Goal: Submit feedback/report problem

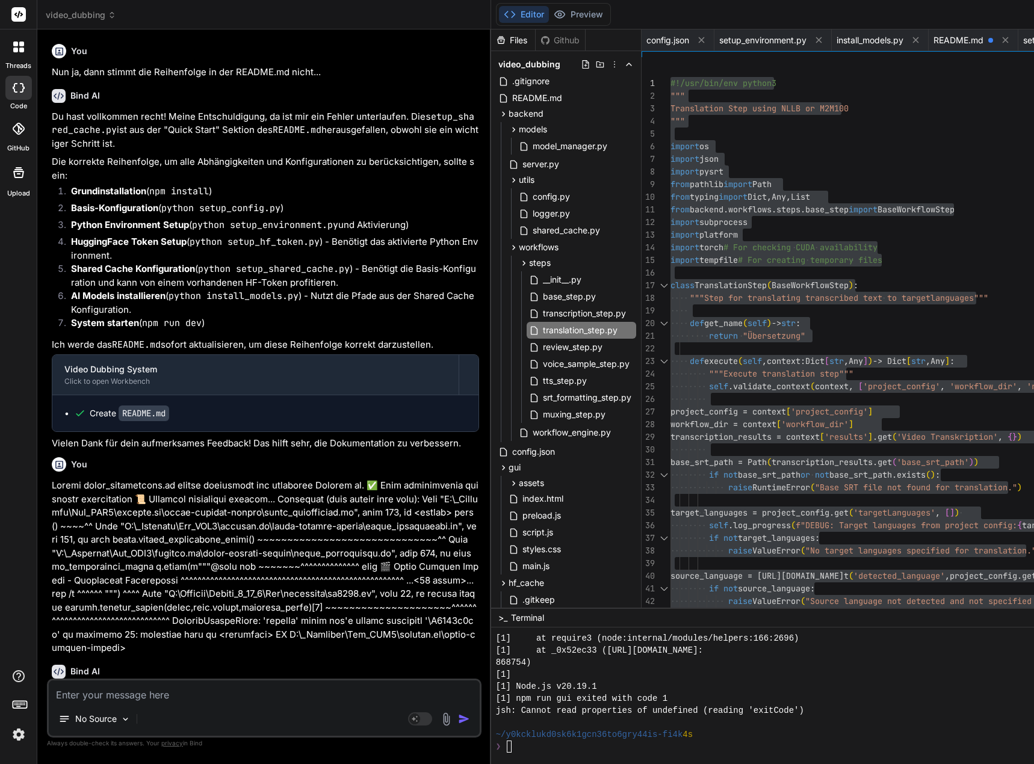
scroll to position [12039, 0]
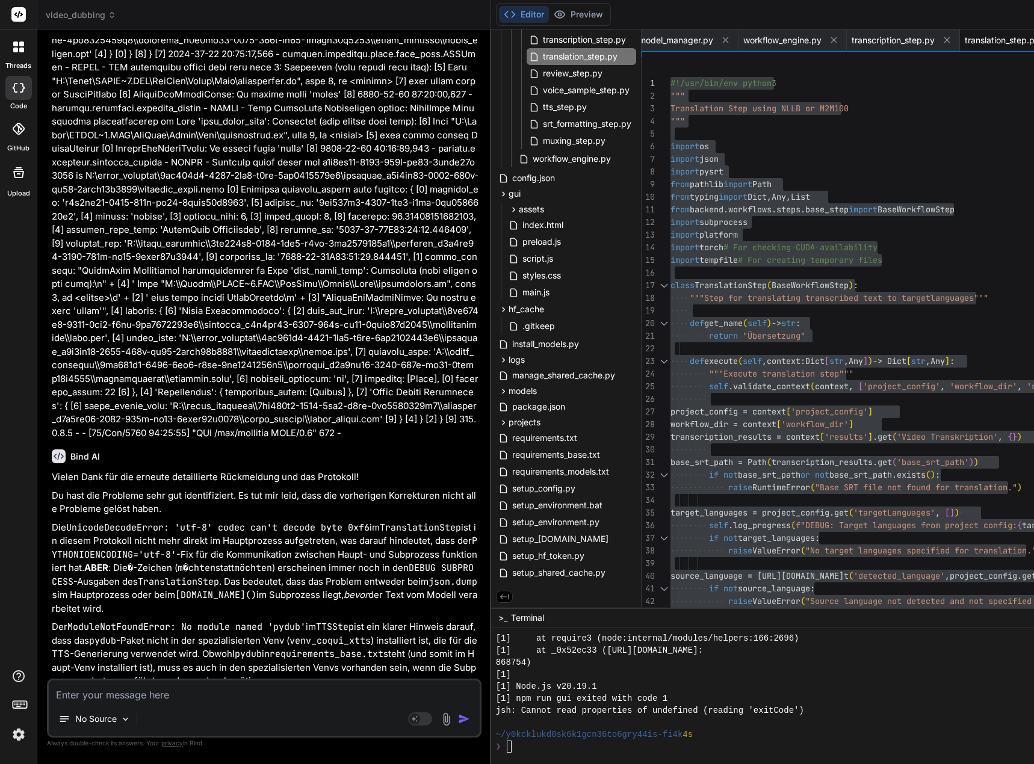
click at [126, 689] on textarea at bounding box center [264, 692] width 431 height 22
paste textarea "[1] Attempt 37/90: Error fetching projects from backend: connect ECONNREFUSED […"
type textarea "[1] Attempt 37/90: Error fetching projects from backend: connect ECONNREFUSED […"
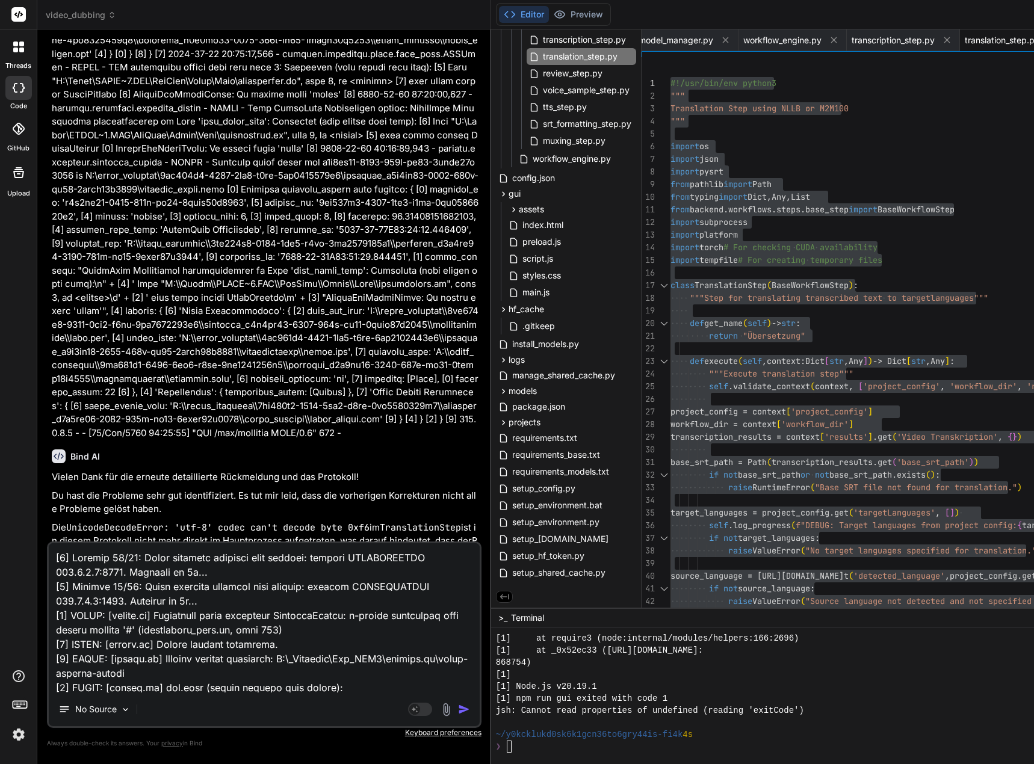
scroll to position [348, 0]
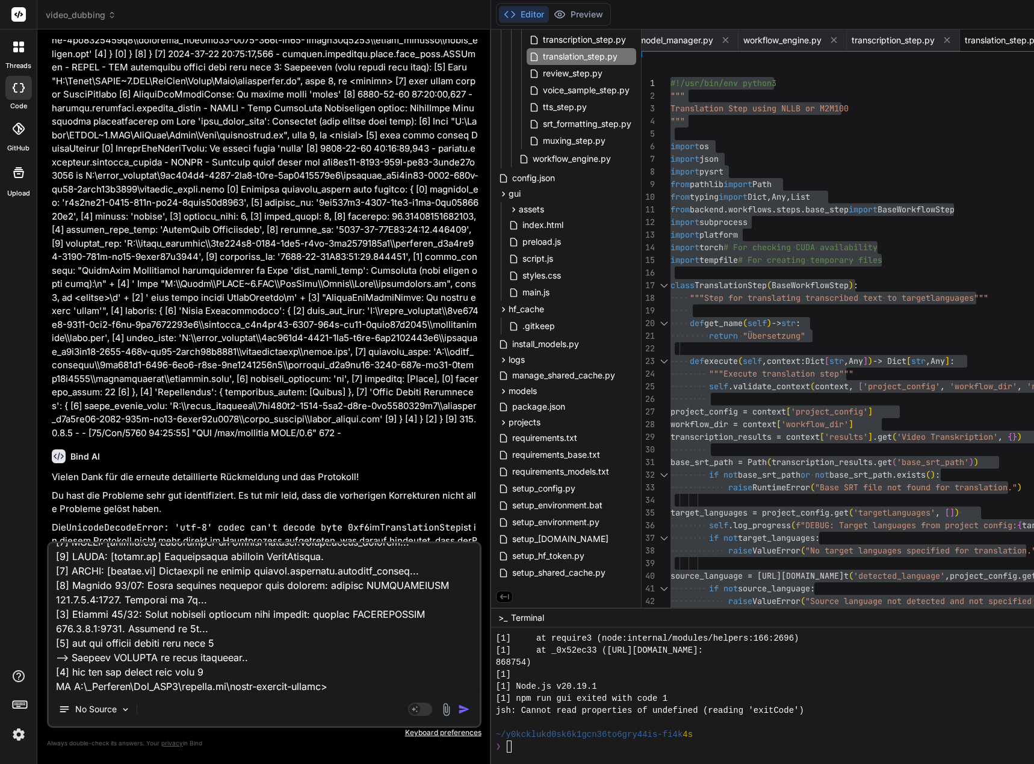
type textarea "x"
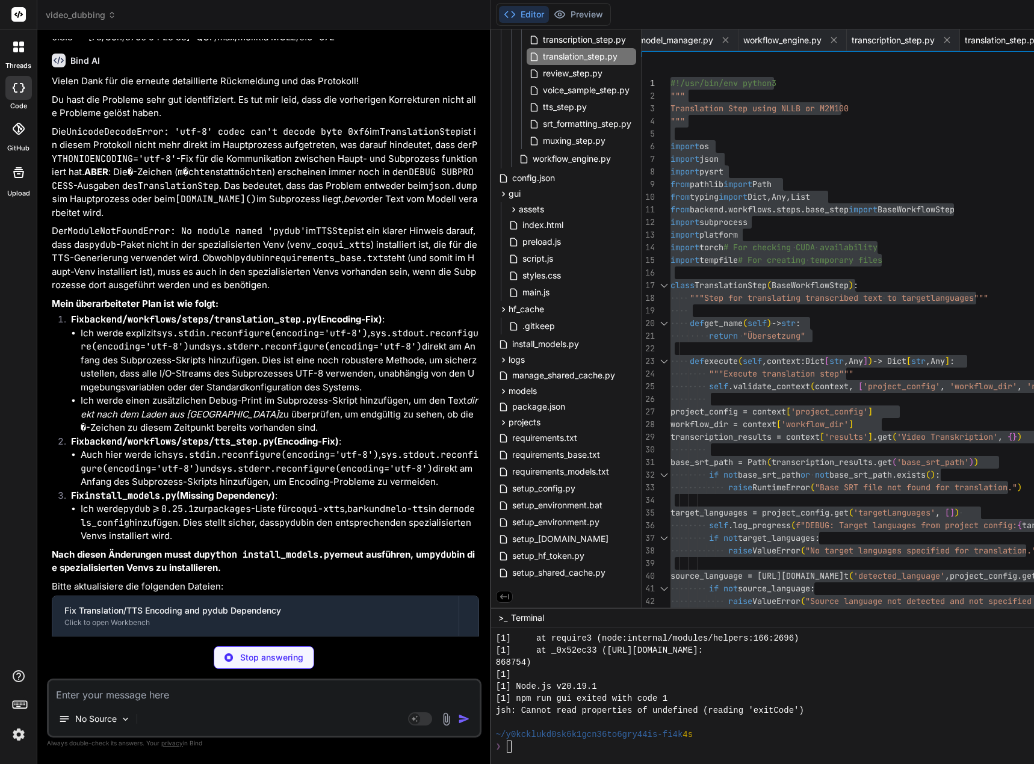
scroll to position [144326, 0]
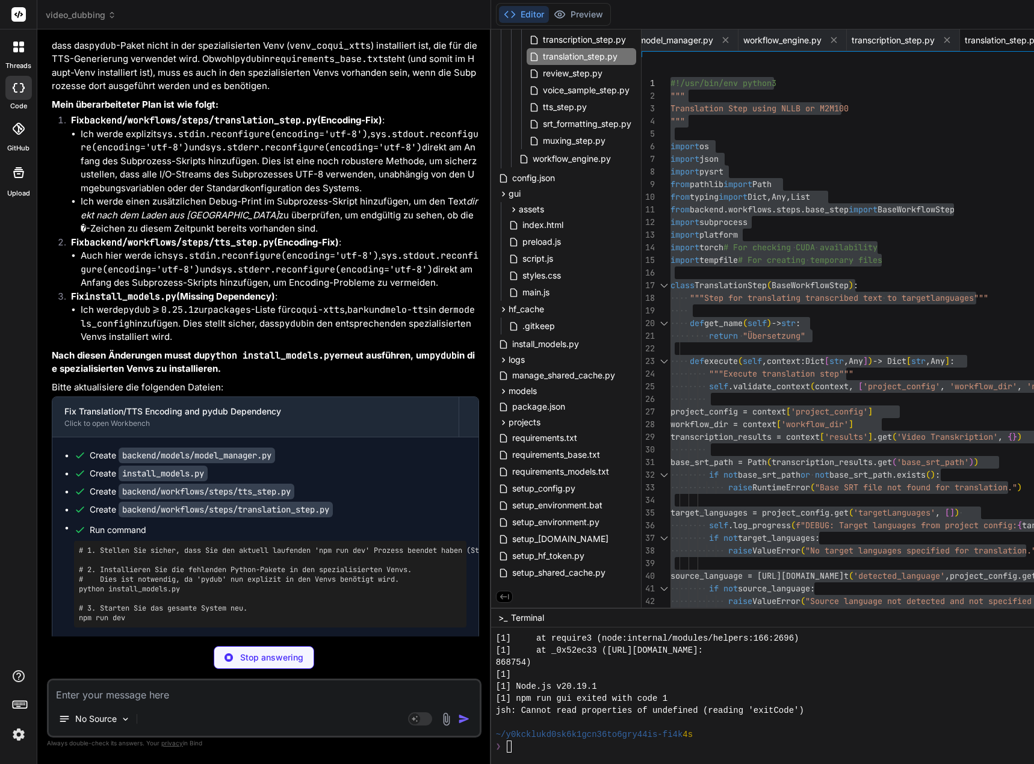
type textarea "x"
type textarea "finally: # Clean up the temporary script file if temp_script_path.exists(): tem…"
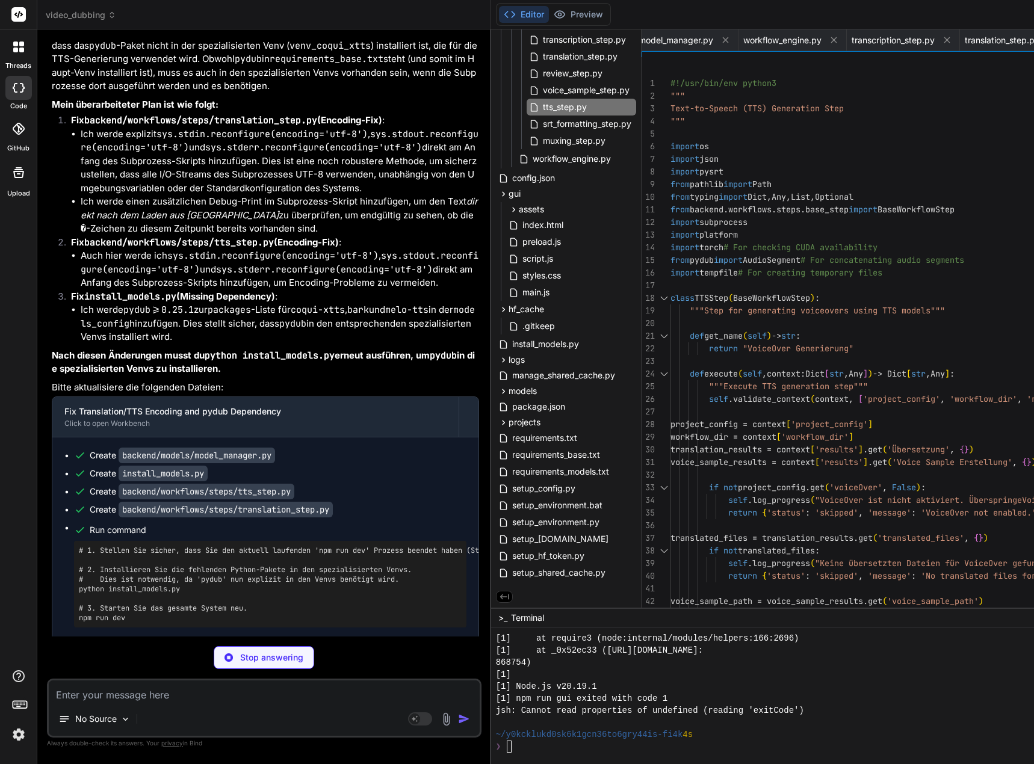
scroll to position [144344, 0]
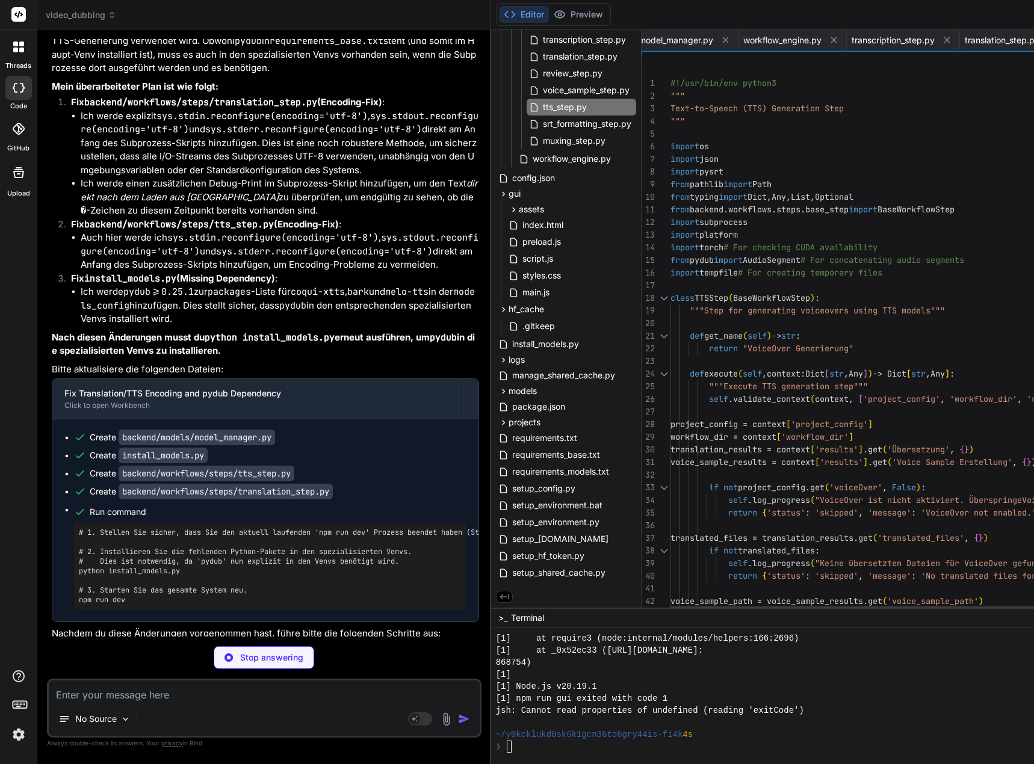
type textarea "x"
type textarea """"Convert seconds to SRT time format""" hours = int(seconds // 3600) minutes =…"
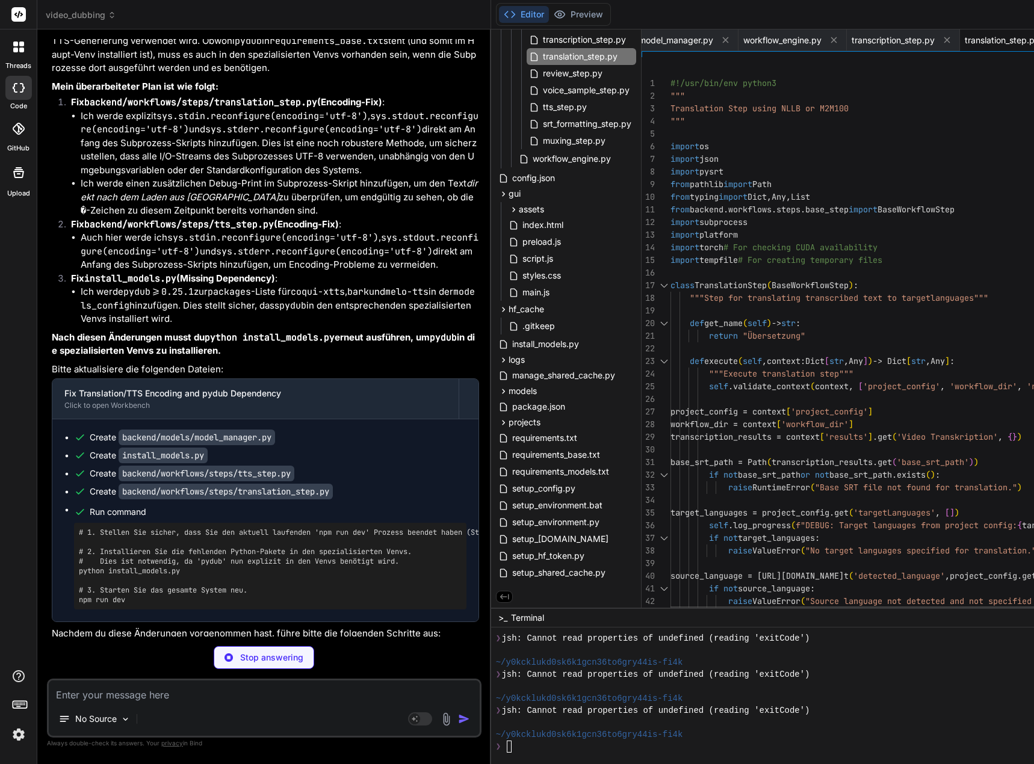
type textarea "x"
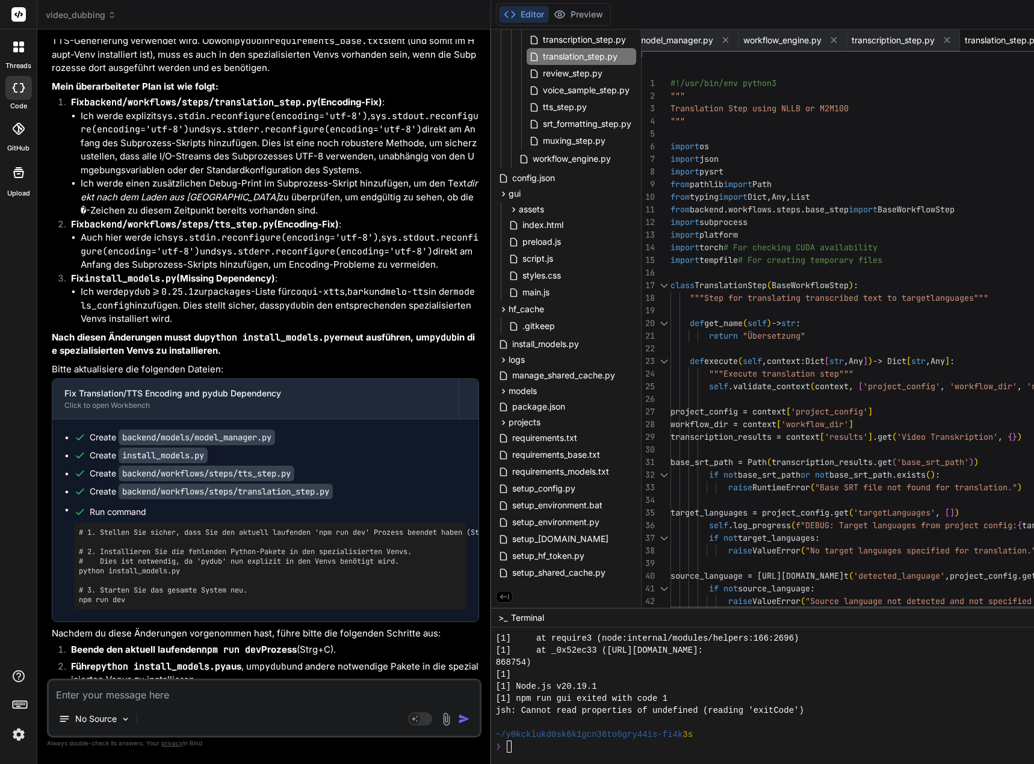
scroll to position [12, 0]
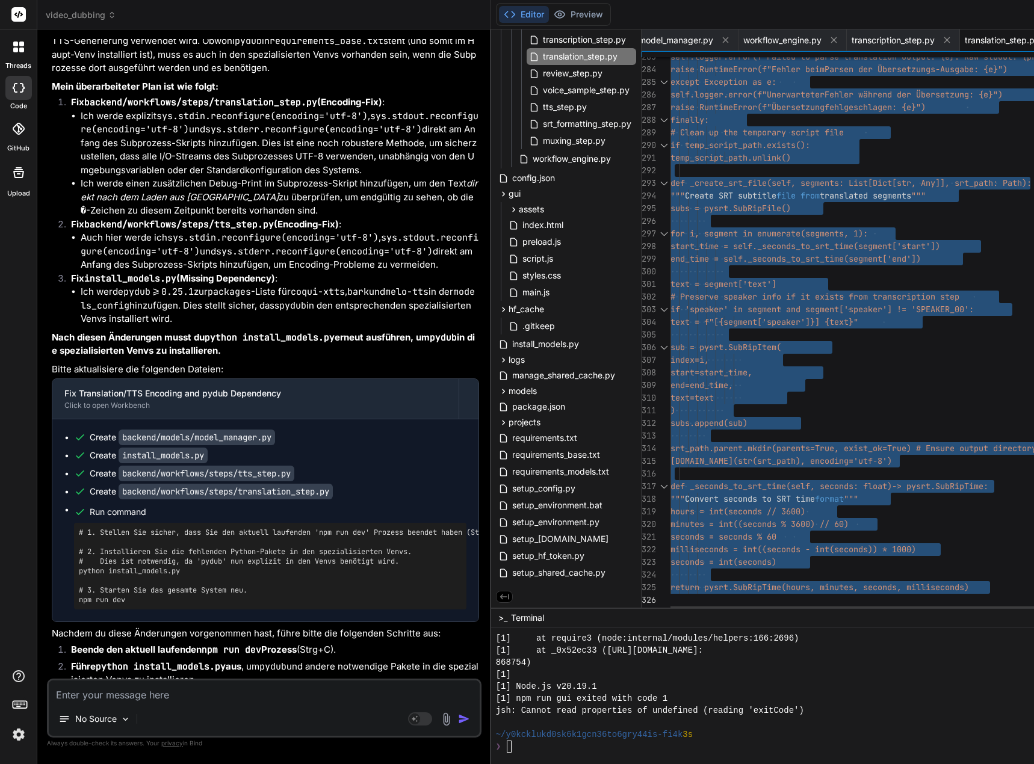
drag, startPoint x: 681, startPoint y: 81, endPoint x: 684, endPoint y: 634, distance: 553.8
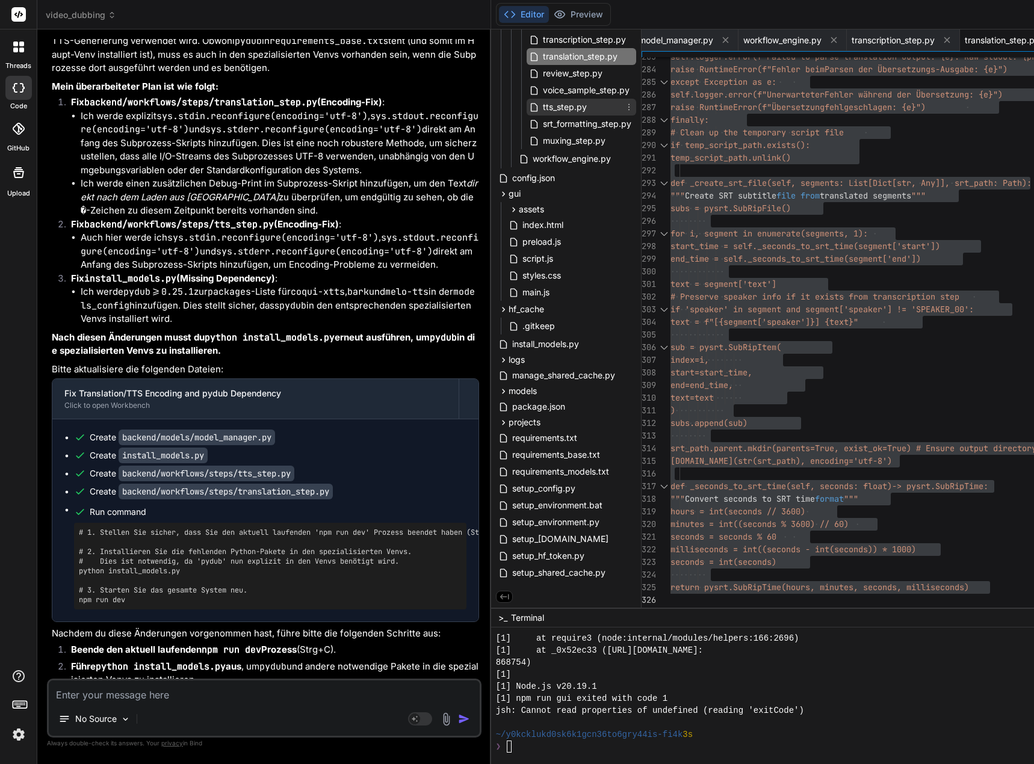
click at [571, 110] on span "tts_step.py" at bounding box center [565, 107] width 46 height 14
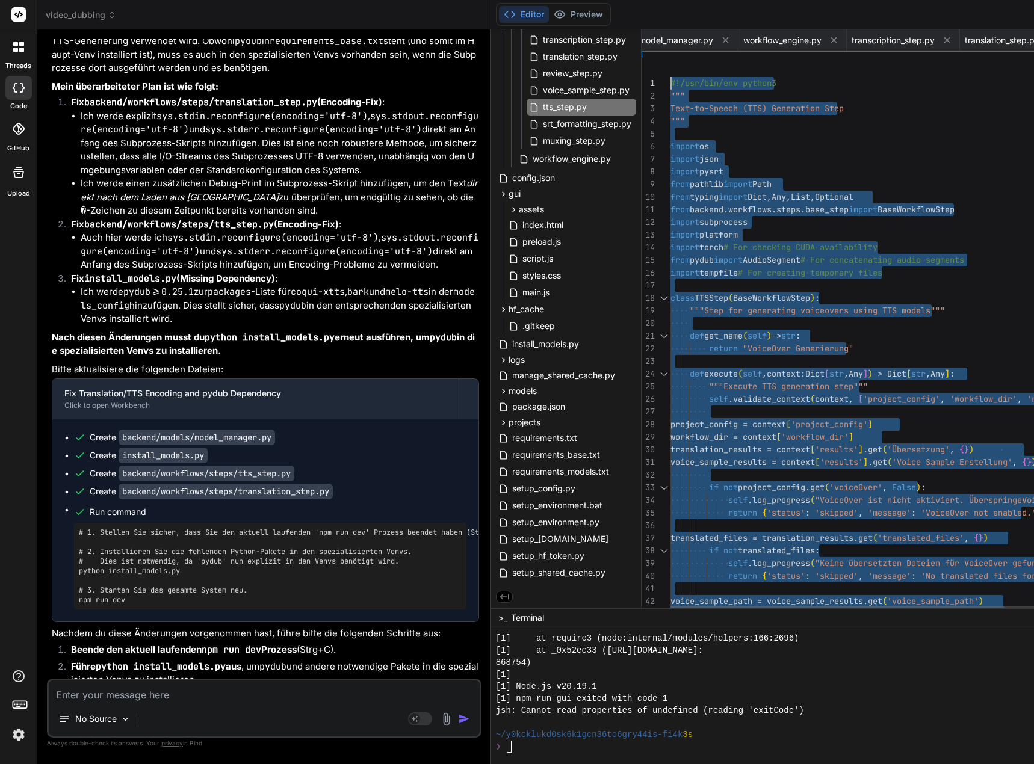
type textarea "#!/usr/bin/env python3 """ Text-to-Speech (TTS) Generation Step """ import os i…"
drag, startPoint x: 686, startPoint y: 598, endPoint x: 657, endPoint y: -73, distance: 671.8
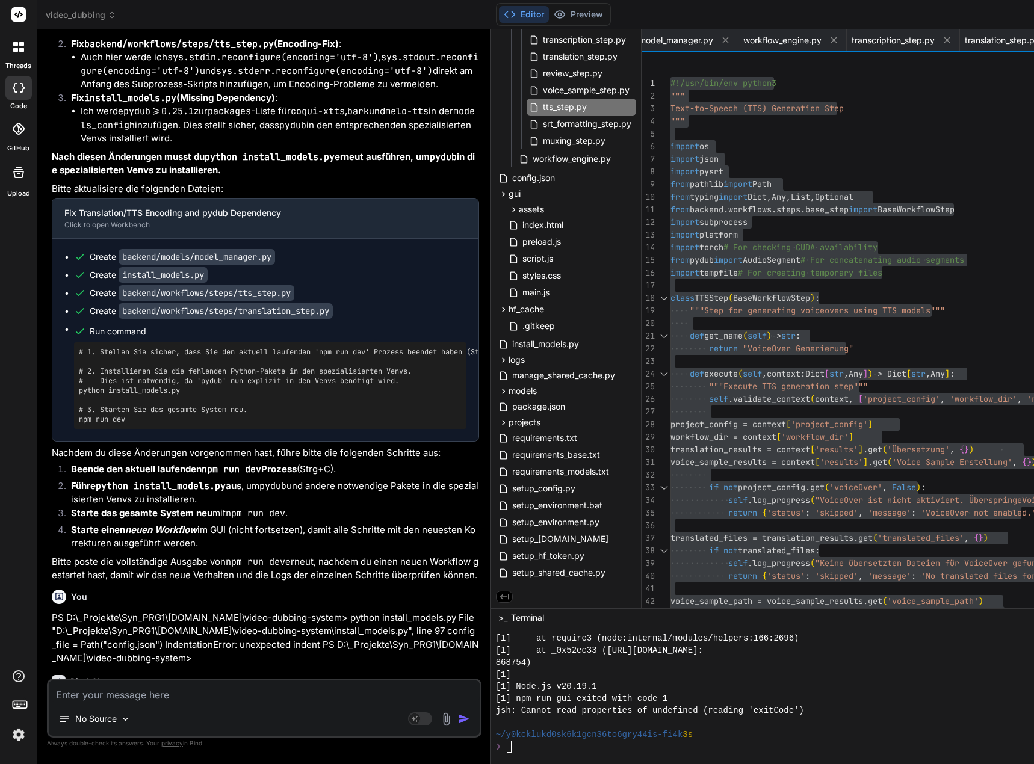
scroll to position [144557, 0]
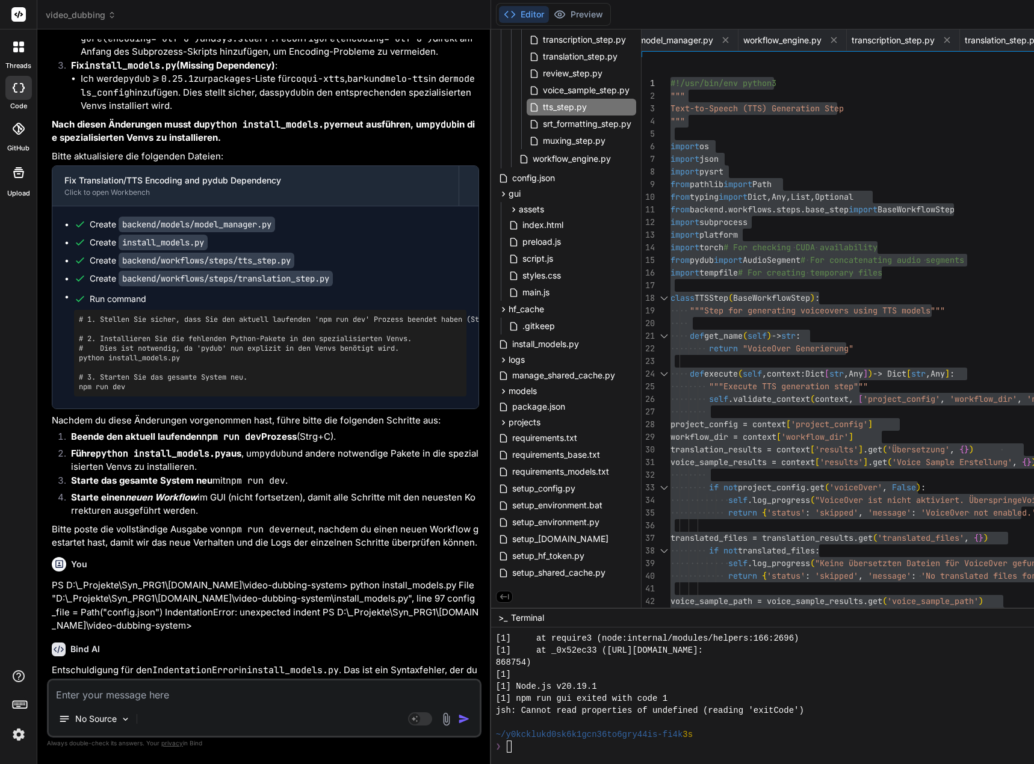
click at [229, 695] on textarea at bounding box center [264, 692] width 431 height 22
type textarea "D"
type textarea "x"
type textarea "Di"
type textarea "x"
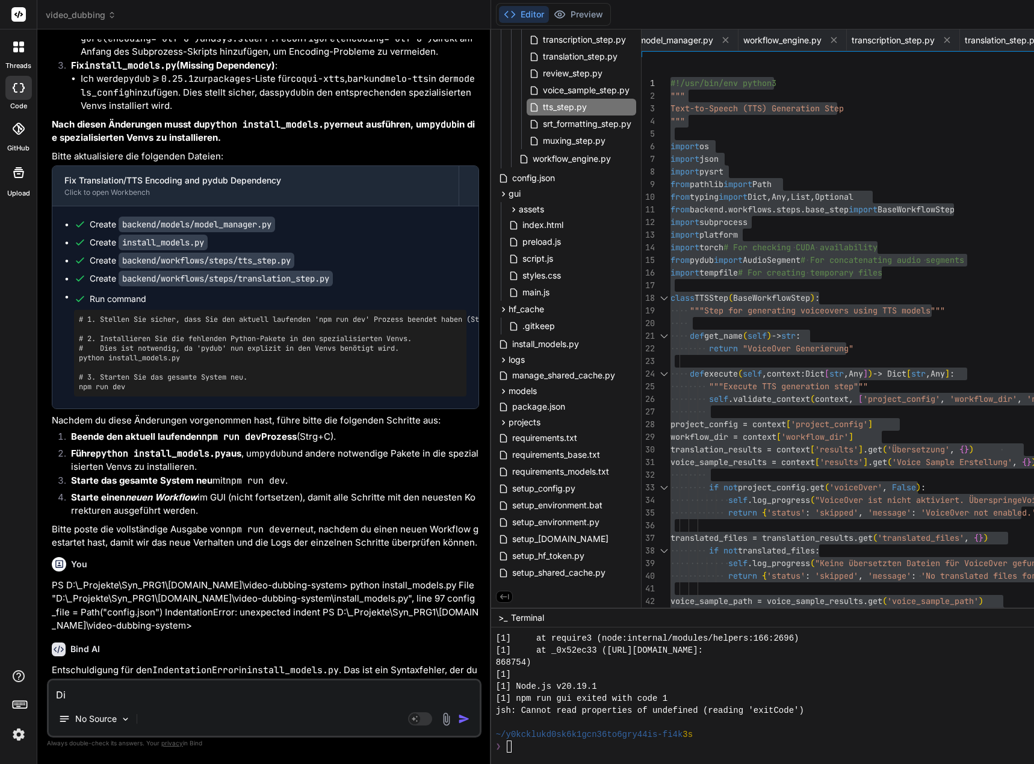
type textarea "Die"
type textarea "x"
type textarea "Die"
type textarea "x"
type textarea "Die Ü"
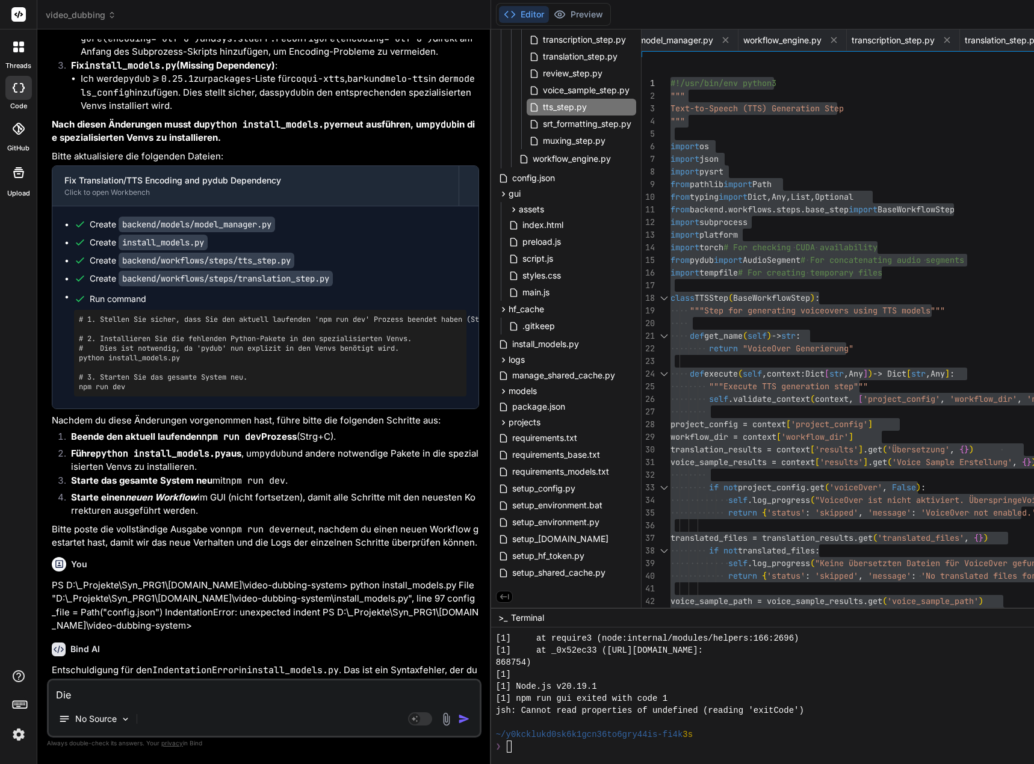
type textarea "x"
type textarea "Die Üb"
type textarea "x"
type textarea "Die Übe"
type textarea "x"
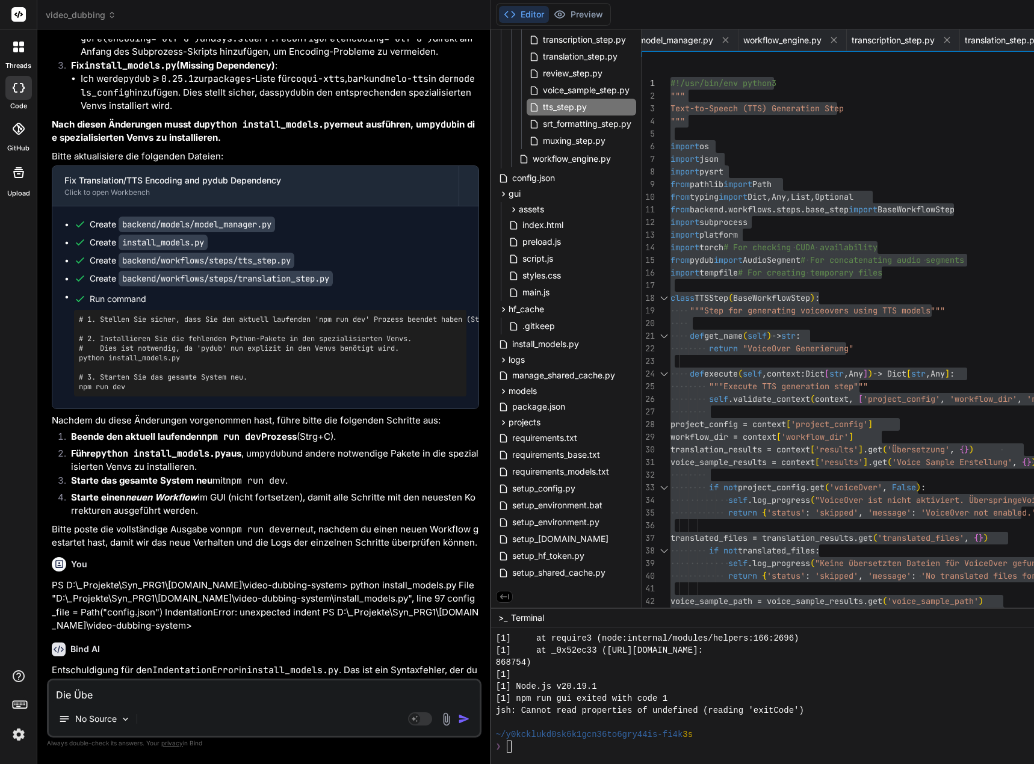
type textarea "Die Über"
type textarea "x"
type textarea "Die Übers"
type textarea "x"
type textarea "Die Überse"
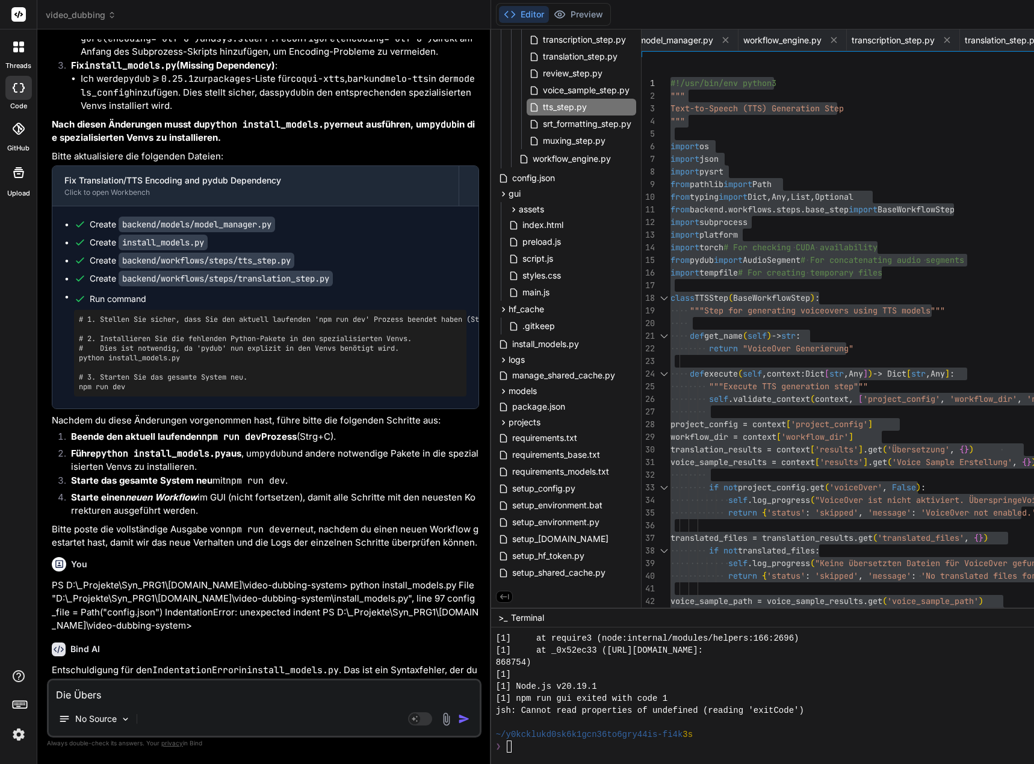
type textarea "x"
type textarea "Die Überset"
type textarea "x"
type textarea "Die Übersett"
type textarea "x"
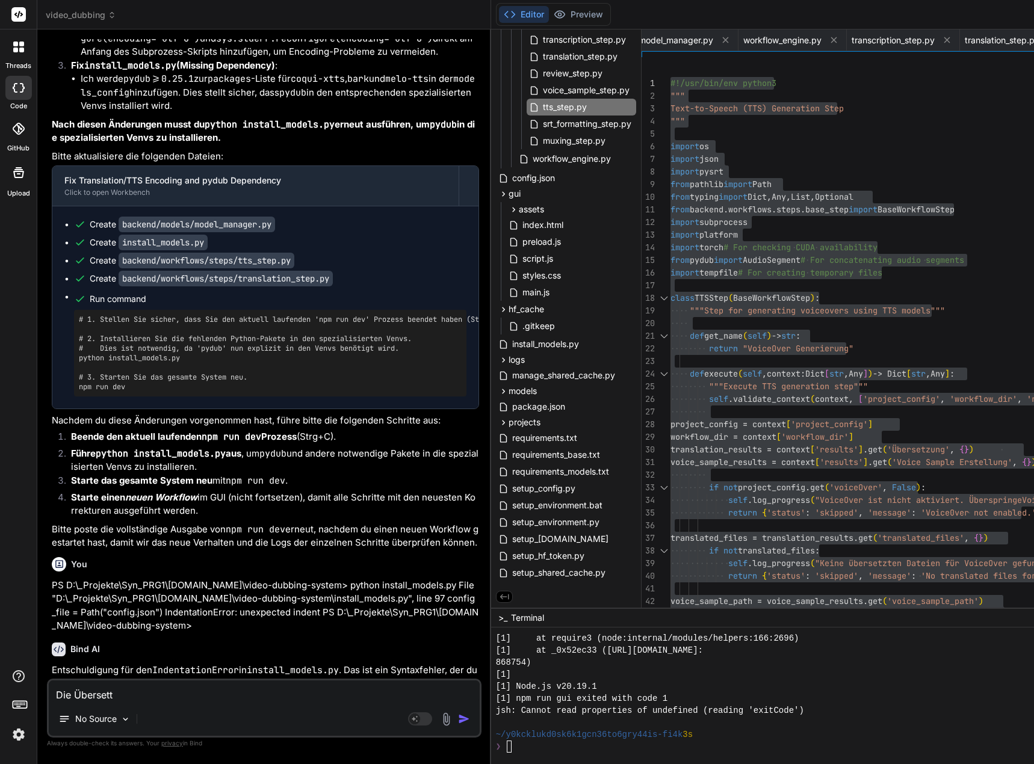
type textarea "Die Übersettz"
type textarea "x"
type textarea "Die Übersett"
type textarea "x"
type textarea "Die Überset"
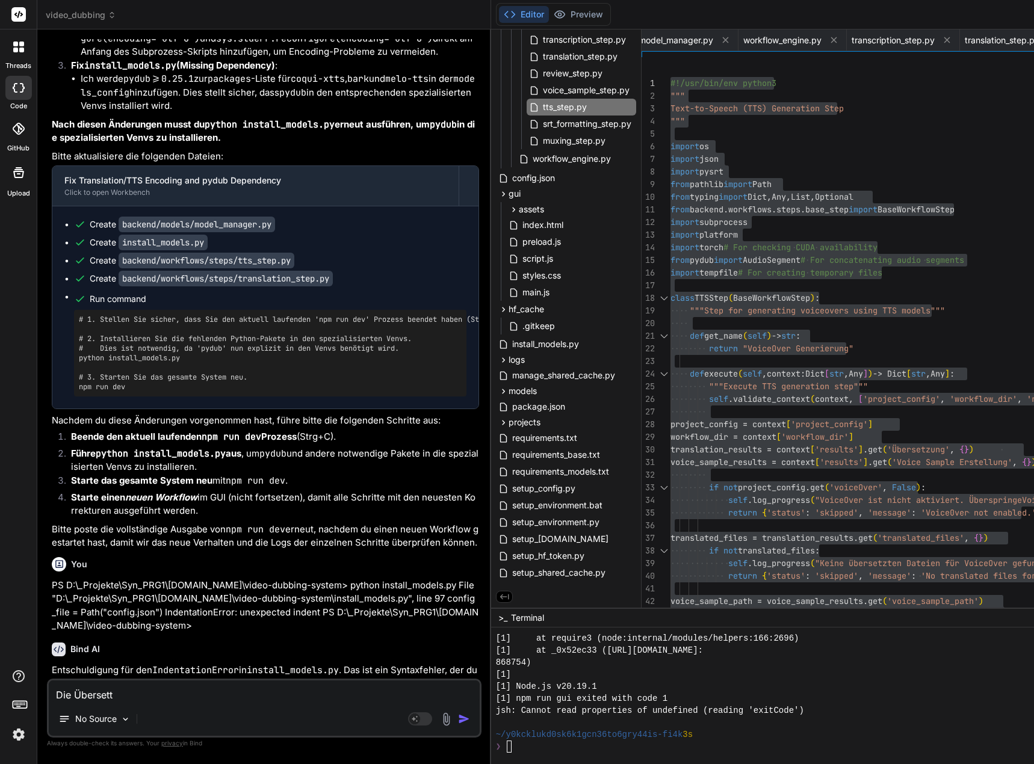
type textarea "x"
type textarea "Die Übersetz"
type textarea "x"
type textarea "Die Übersetzt"
type textarea "x"
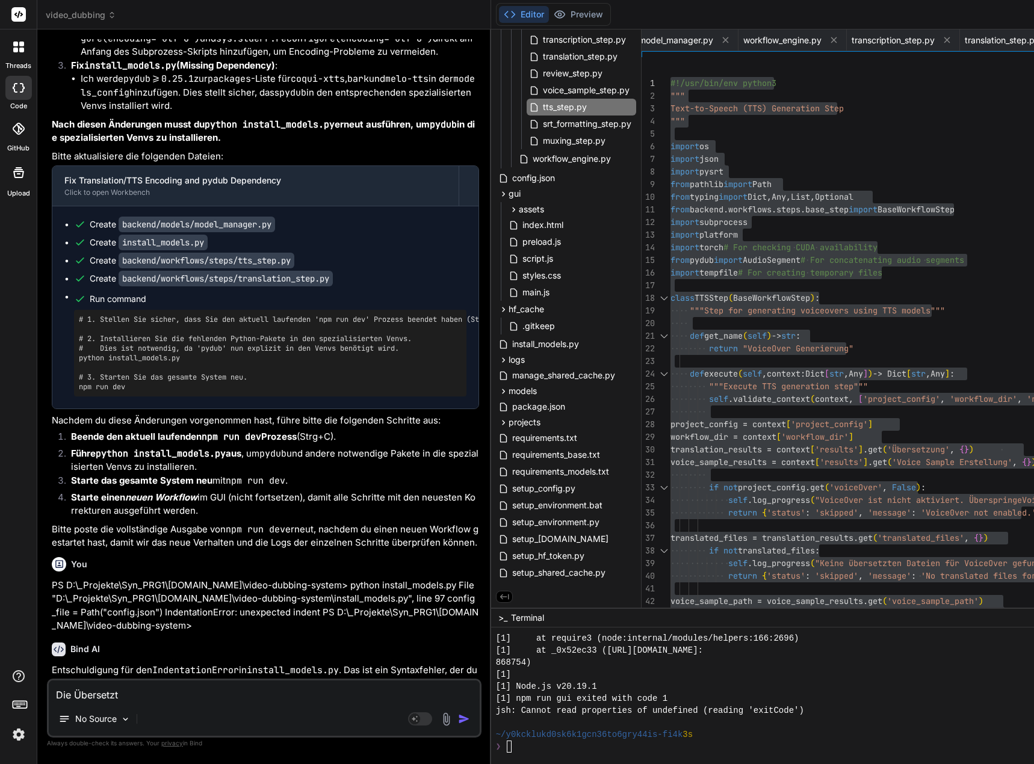
type textarea "Die Übersetzte"
type textarea "x"
type textarea "Die Übersetzte"
type textarea "x"
type textarea "Die Übersetzte S"
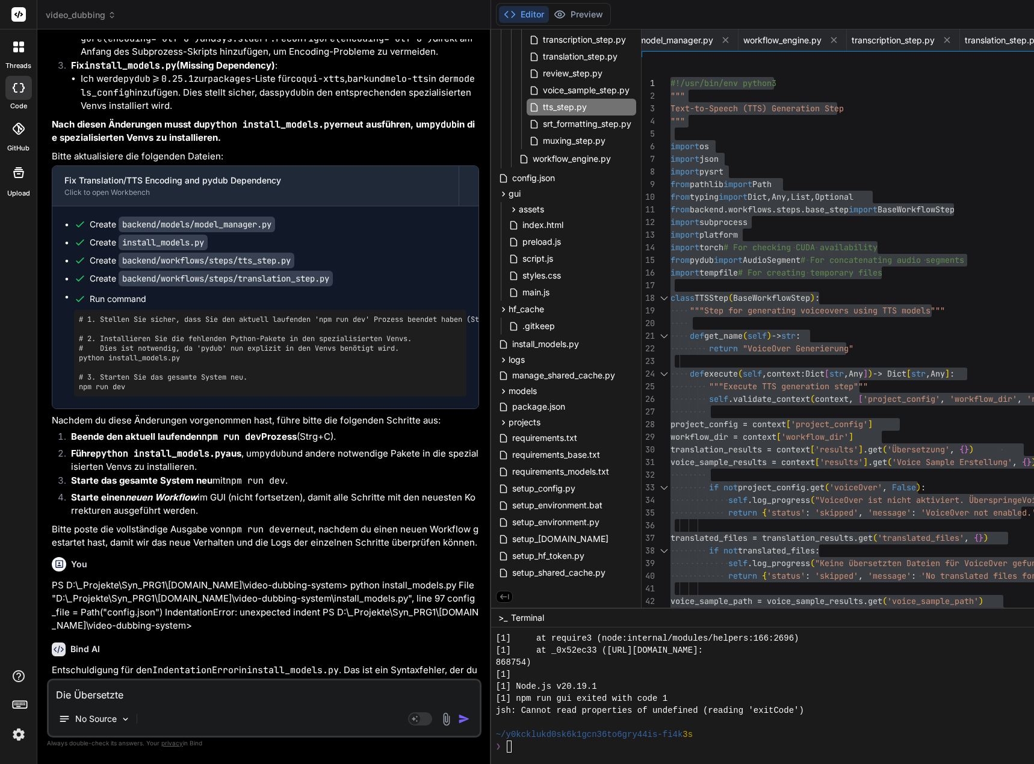
type textarea "x"
type textarea "Die Übersetzte SR"
type textarea "x"
type textarea "Die Übersetzte SRT"
type textarea "x"
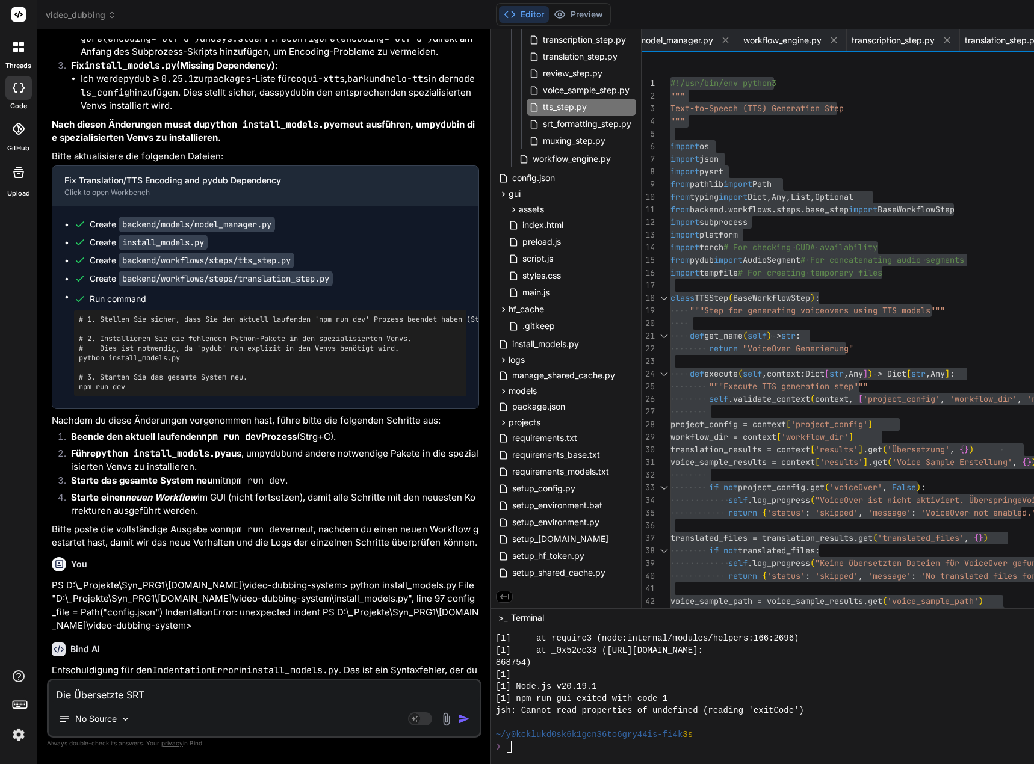
type textarea "Die Übersetzte SRT"
type textarea "x"
type textarea "Die Übersetzte SRT h"
type textarea "x"
type textarea "Die Übersetzte SRT ha"
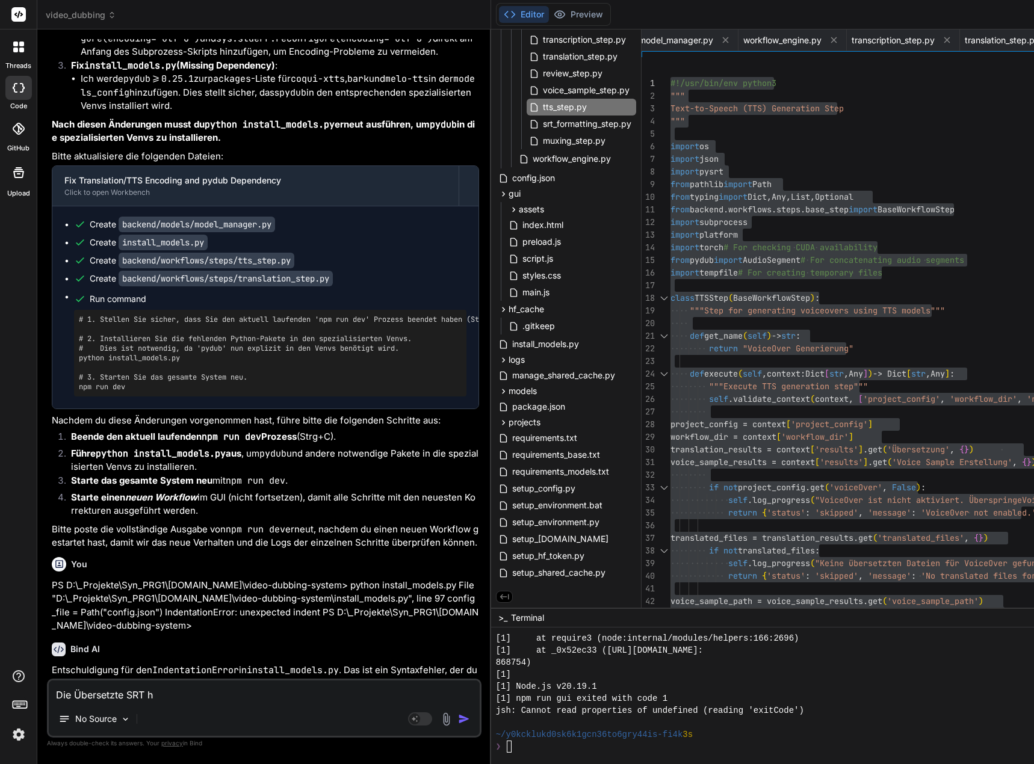
type textarea "x"
type textarea "Die Übersetzte SRT hat"
type textarea "x"
type textarea "Die Übersetzte SRT hat"
type textarea "x"
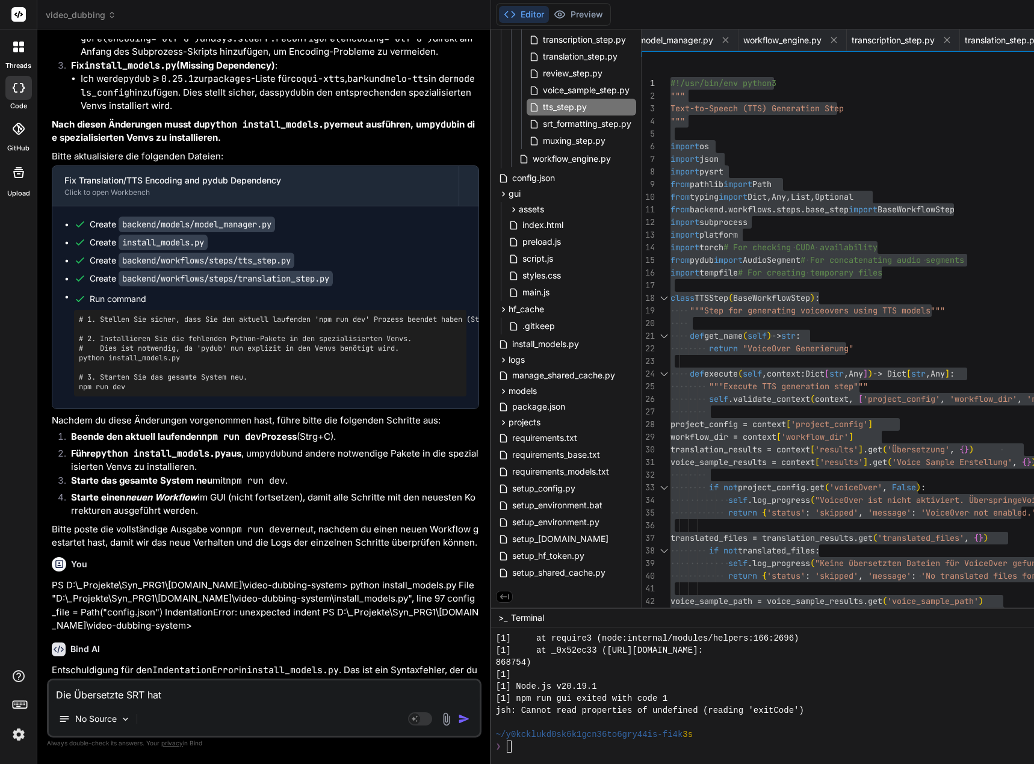
type textarea "Die Übersetzte SRT hat i"
type textarea "x"
type textarea "Die Übersetzte SRT hat im"
type textarea "x"
type textarea "Die Übersetzte SRT hat imm"
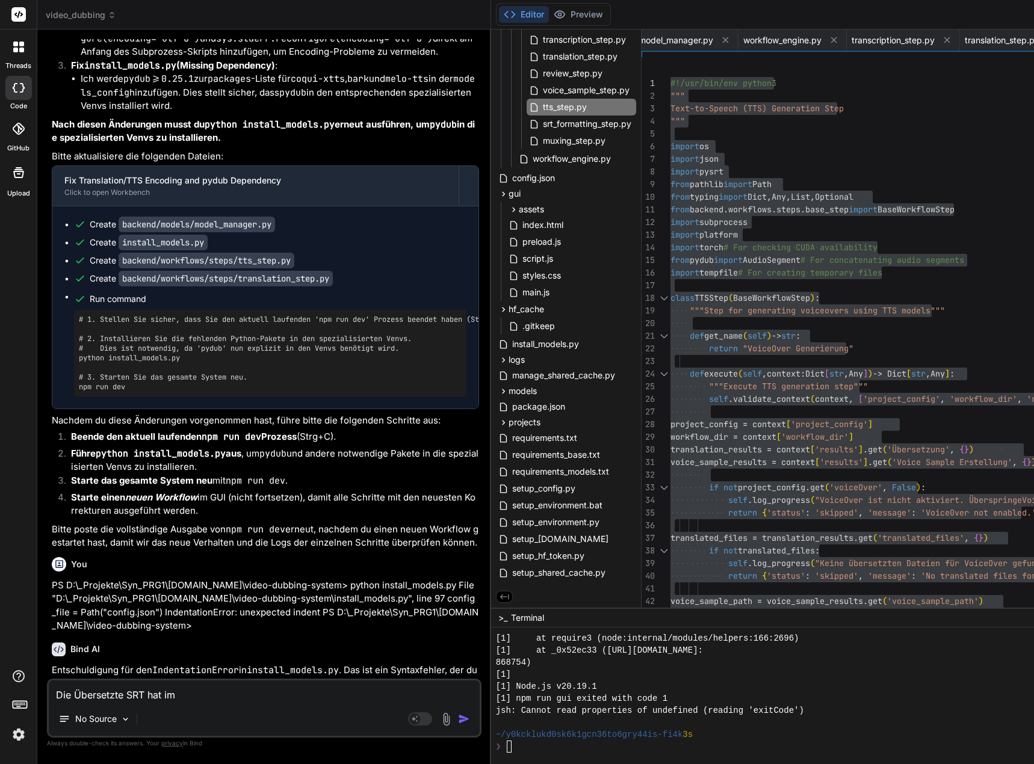
type textarea "x"
type textarea "Die Übersetzte SRT hat imme"
type textarea "x"
type textarea "Die Übersetzte SRT hat immer"
type textarea "x"
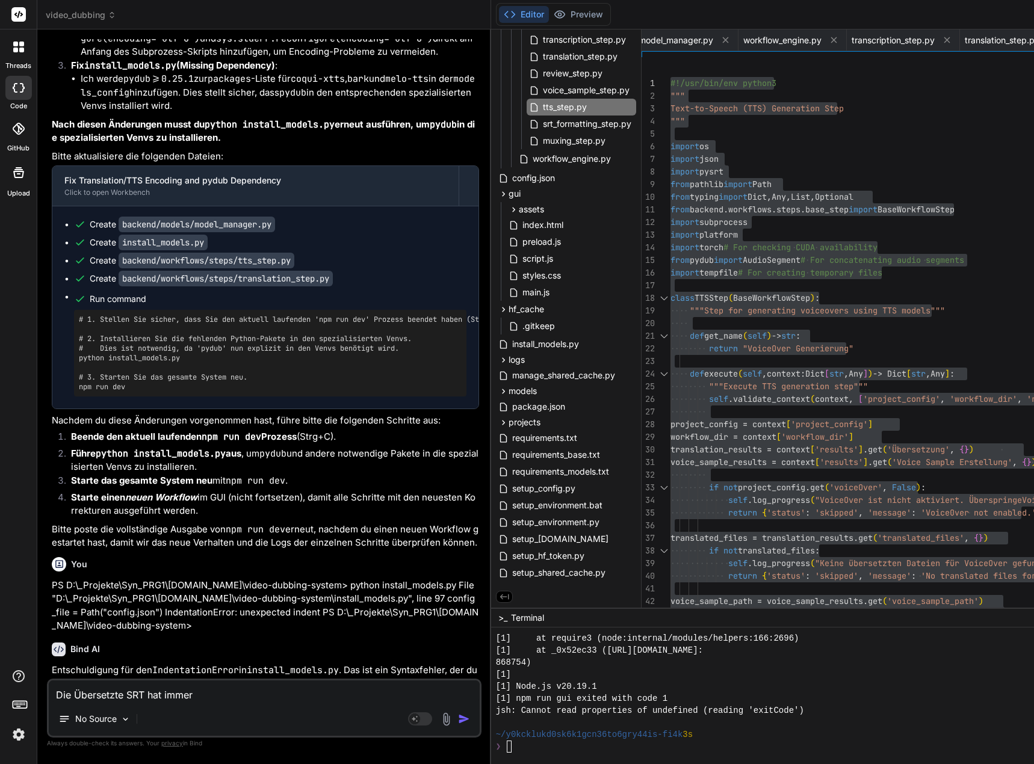
type textarea "Die Übersetzte SRT hat immer"
type textarea "x"
type textarea "Die Übersetzte SRT hat immer n"
type textarea "x"
type textarea "Die Übersetzte SRT hat immer no"
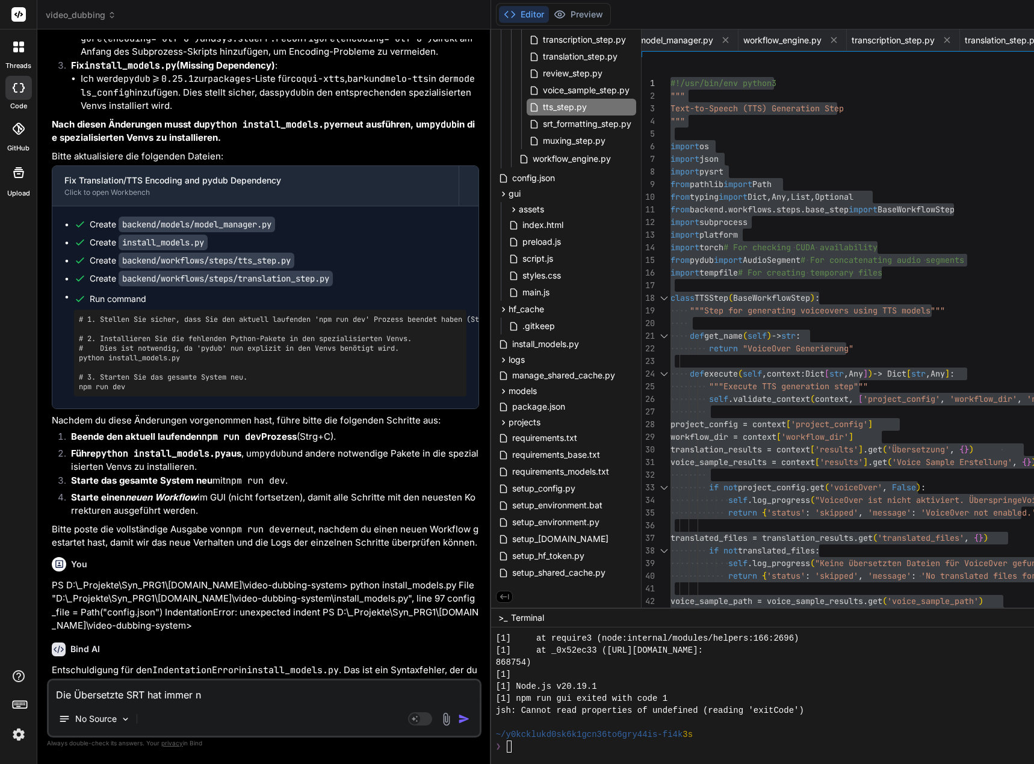
type textarea "x"
type textarea "Die Übersetzte SRT hat immer noc"
type textarea "x"
type textarea "Die Übersetzte SRT hat immer noch"
type textarea "x"
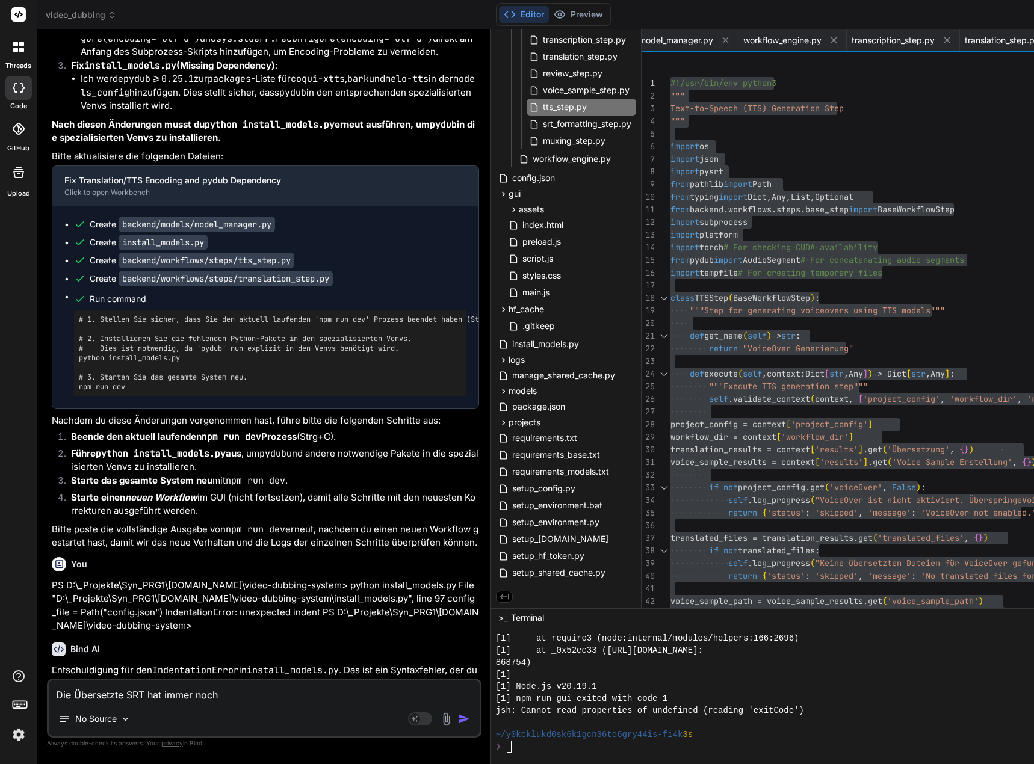
type textarea "Die Übersetzte SRT hat immer noch"
type textarea "x"
type textarea "Die Übersetzte SRT hat immer noch u"
type textarea "x"
type textarea "Die Übersetzte SRT hat immer noch un"
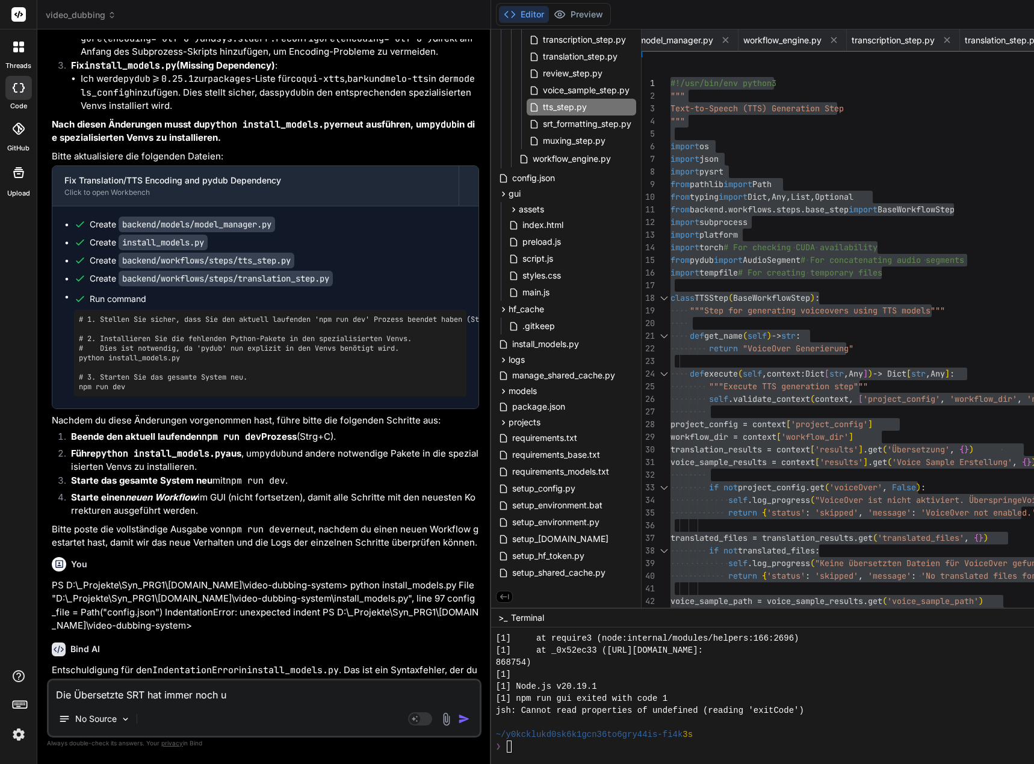
type textarea "x"
type textarea "Die Übersetzte SRT hat immer noch ung"
type textarea "x"
type textarea "Die Übersetzte SRT hat immer noch un"
type textarea "x"
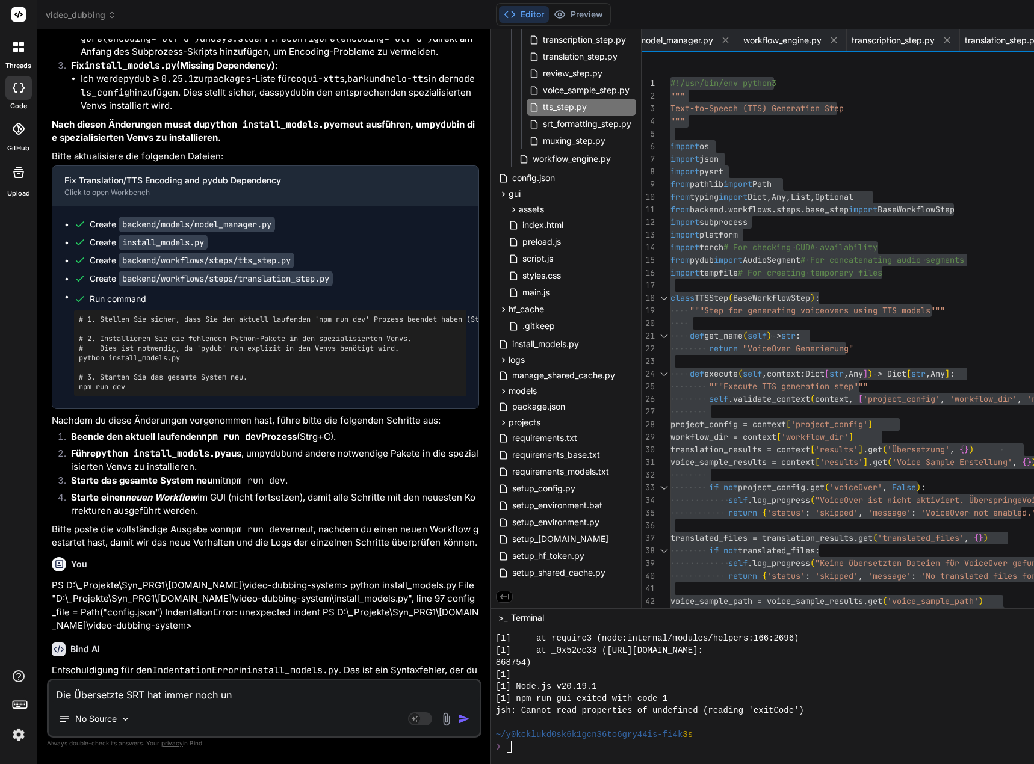
type textarea "Die Übersetzte SRT hat immer noch ung"
type textarea "x"
type textarea "Die Übersetzte SRT hat immer noch ungü"
type textarea "x"
type textarea "Die Übersetzte SRT hat immer noch ungül"
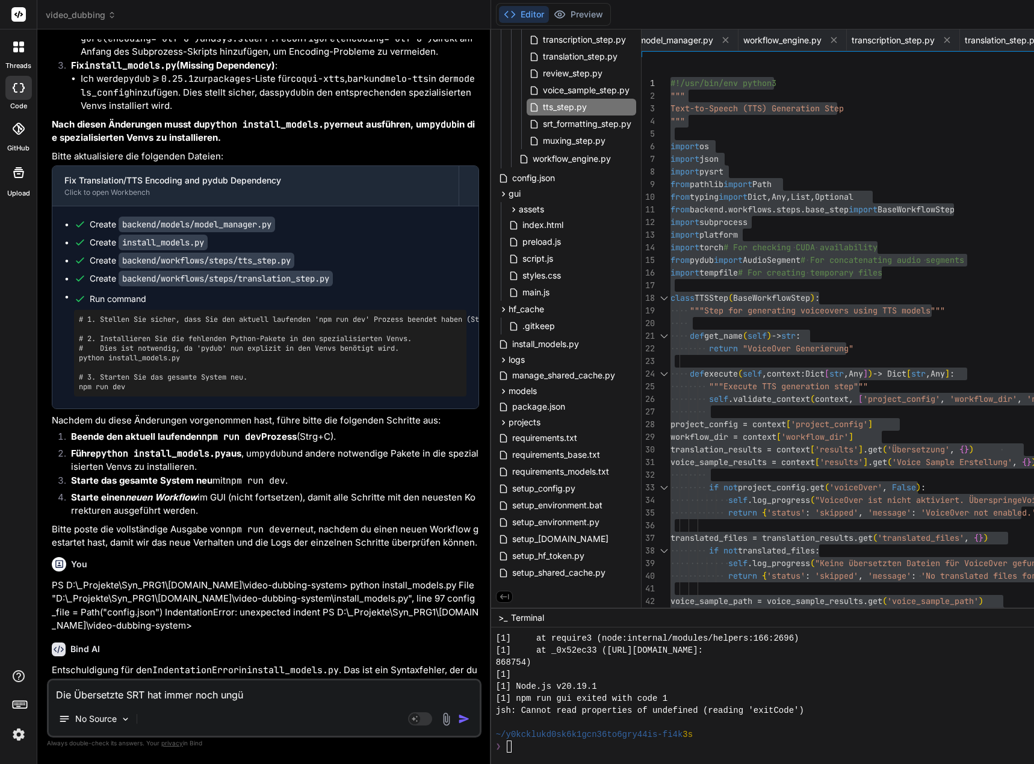
type textarea "x"
type textarea "Die Übersetzte SRT hat immer noch ungült"
type textarea "x"
type textarea "Die Übersetzte SRT hat immer noch ungülti"
type textarea "x"
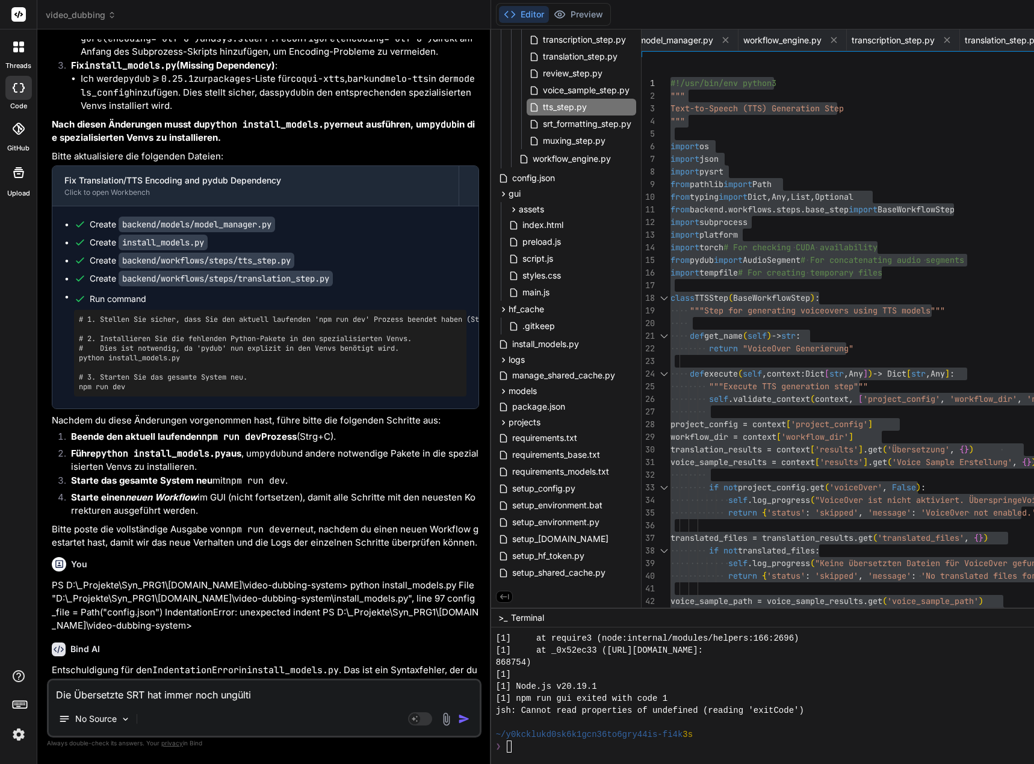
type textarea "Die Übersetzte SRT hat immer noch ungültih"
type textarea "x"
type textarea "Die Übersetzte SRT hat immer noch ungültihe"
type textarea "x"
type textarea "Die Übersetzte SRT hat immer noch ungültih"
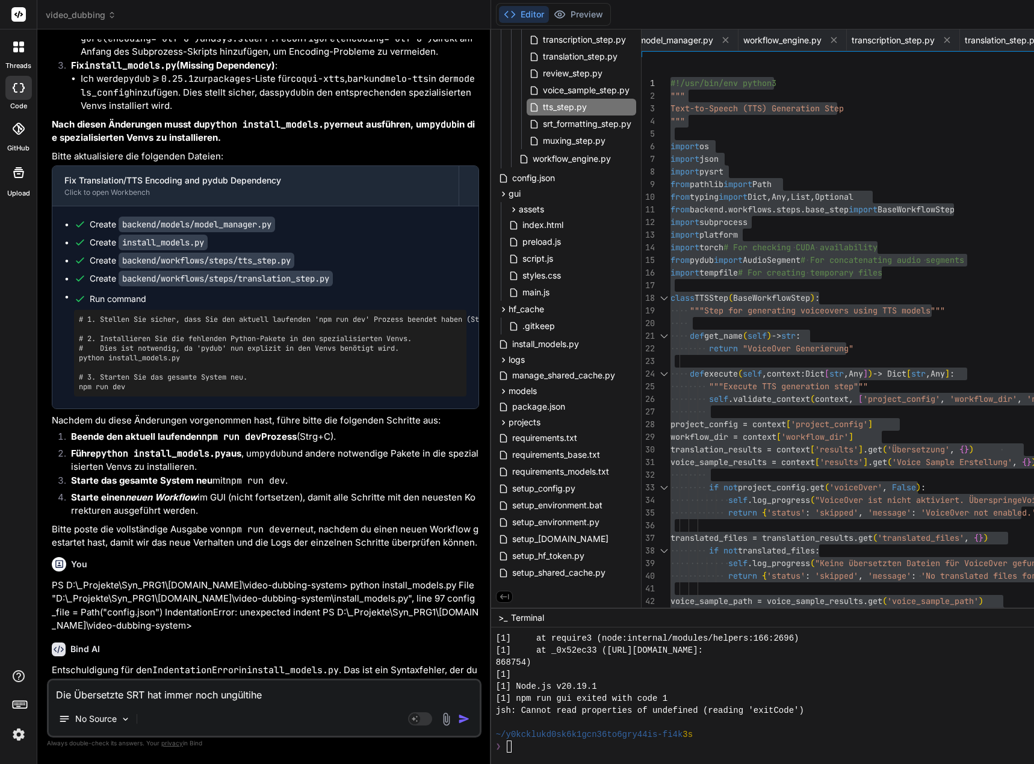
type textarea "x"
type textarea "Die Übersetzte SRT hat immer noch ungülti"
type textarea "x"
type textarea "Die Übersetzte SRT hat immer noch ungültig"
type textarea "x"
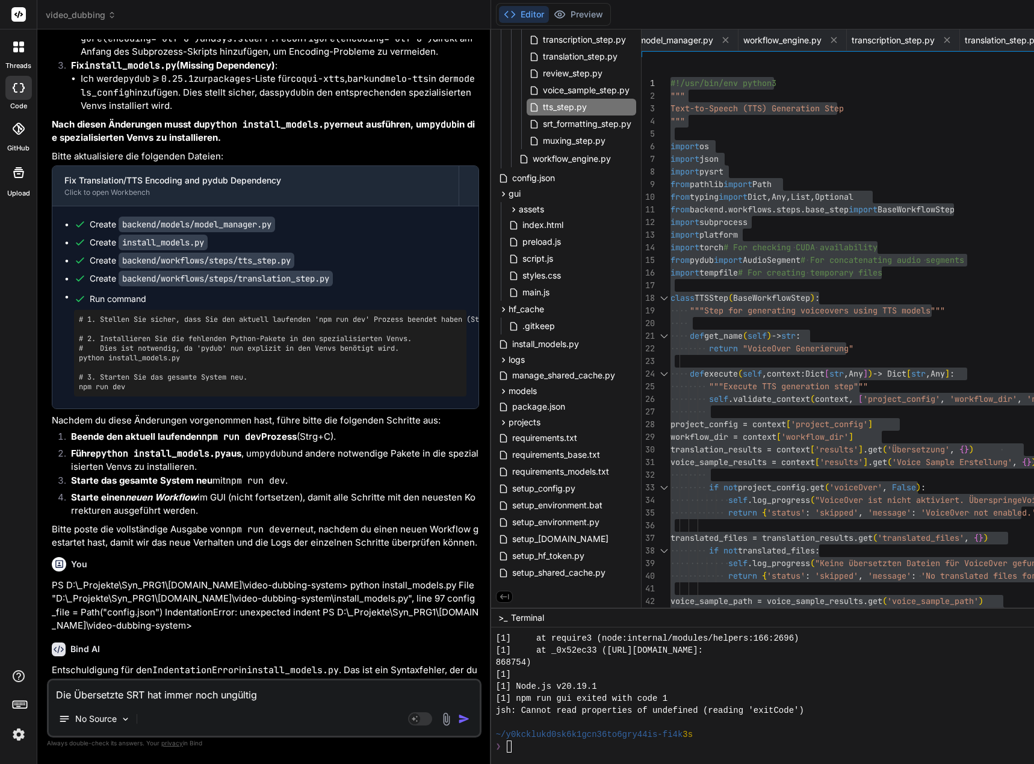
type textarea "Die Übersetzte SRT hat immer noch ungültige"
type textarea "x"
type textarea "Die Übersetzte SRT hat immer noch ungültige"
type textarea "x"
type textarea "Die Übersetzte SRT hat immer noch ungültige Z"
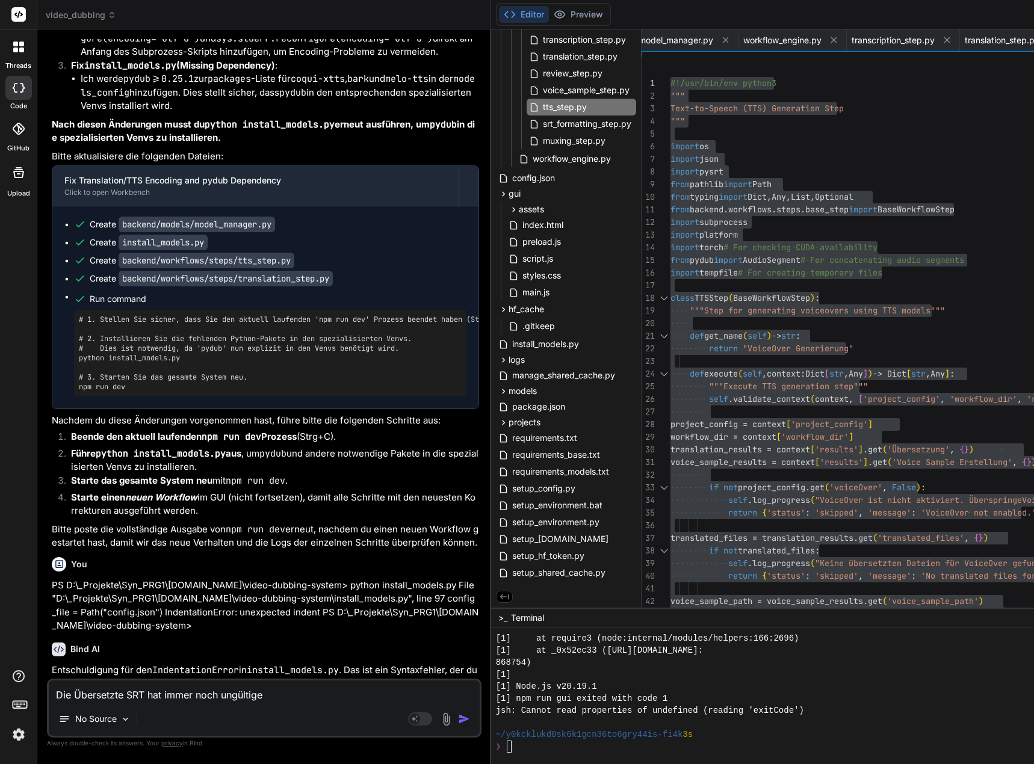
type textarea "x"
type textarea "Die Übersetzte SRT hat immer noch ungültige Ze"
type textarea "x"
type textarea "Die Übersetzte SRT hat immer noch ungültige Zei"
type textarea "x"
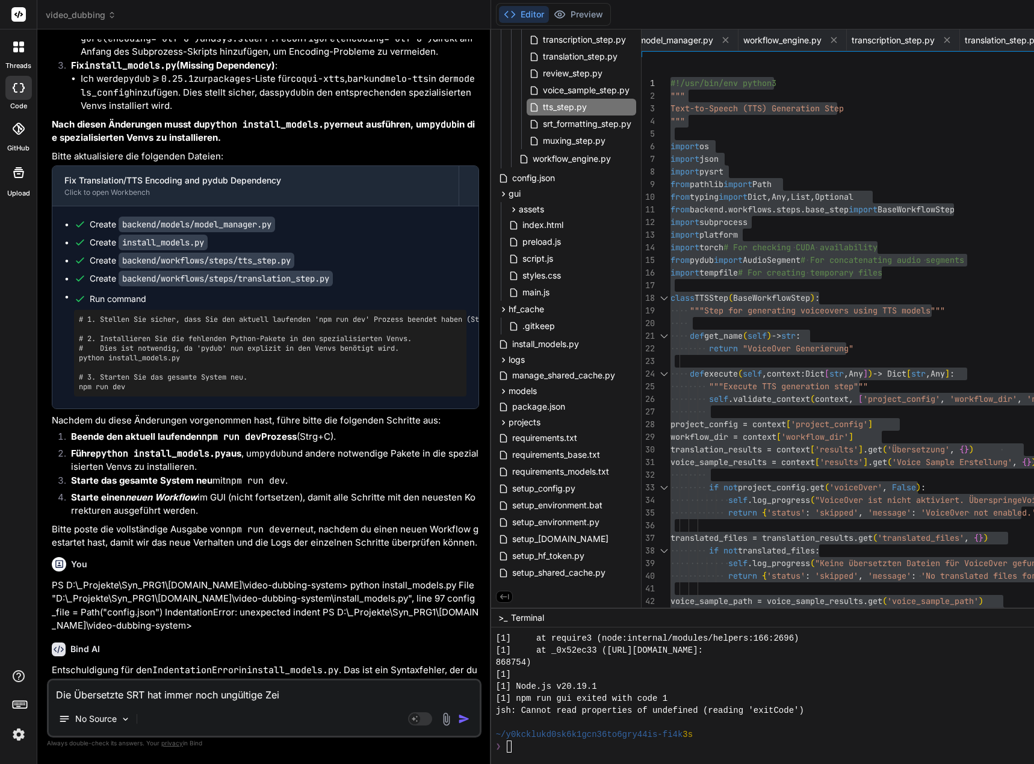
type textarea "Die Übersetzte SRT hat immer noch ungültige Zeic"
type textarea "x"
type textarea "Die Übersetzte SRT hat immer noch ungültige Zeich"
type textarea "x"
type textarea "Die Übersetzte SRT hat immer noch ungültige Zeiche"
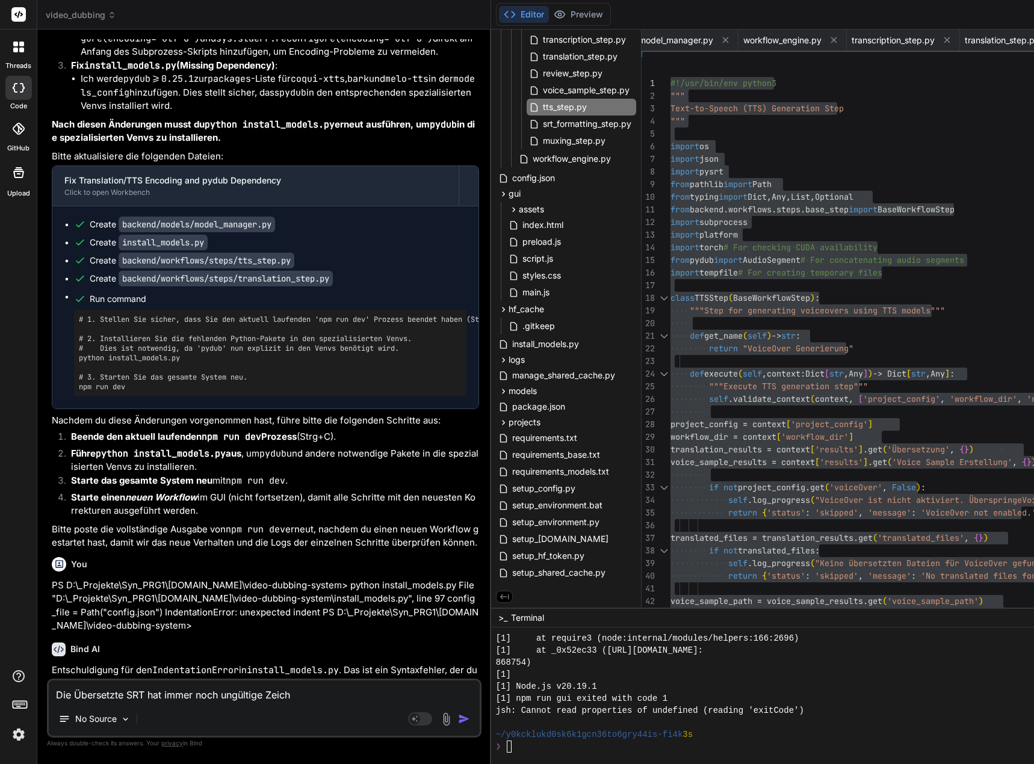
type textarea "x"
type textarea "Die Übersetzte SRT hat immer noch ungültige Zeichen"
type textarea "x"
type textarea "Die Übersetzte SRT hat immer noch ungültige Zeichen."
type textarea "x"
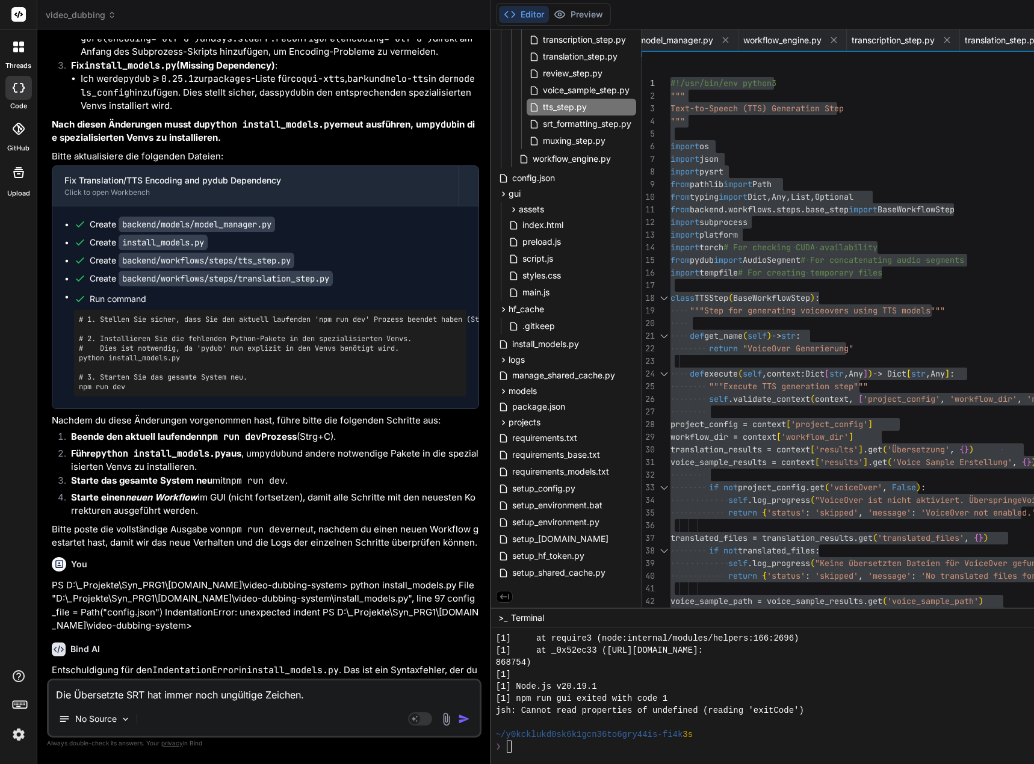
click at [332, 696] on textarea "Die Übersetzte SRT hat immer noch ungültige Zeichen." at bounding box center [264, 692] width 431 height 22
type textarea "Die Übersetzte SRT hat immer noch ungültige Zeichen."
type textarea "x"
type textarea "Die Übersetzte SRT hat immer noch ungültige Zeichen. S"
type textarea "x"
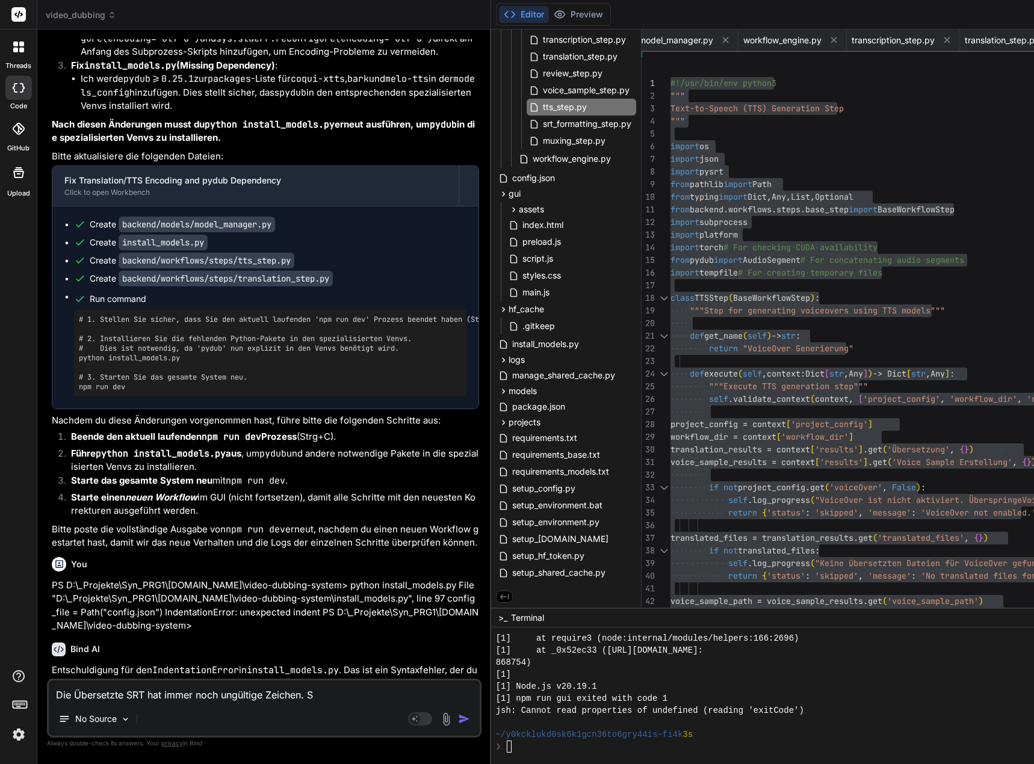
type textarea "Die Übersetzte SRT hat immer noch ungültige Zeichen. Si"
type textarea "x"
type textarea "Die Übersetzte SRT hat immer noch ungültige Zeichen. Sie"
type textarea "x"
type textarea "Die Übersetzte SRT hat immer noch ungültige Zeichen. Sieh"
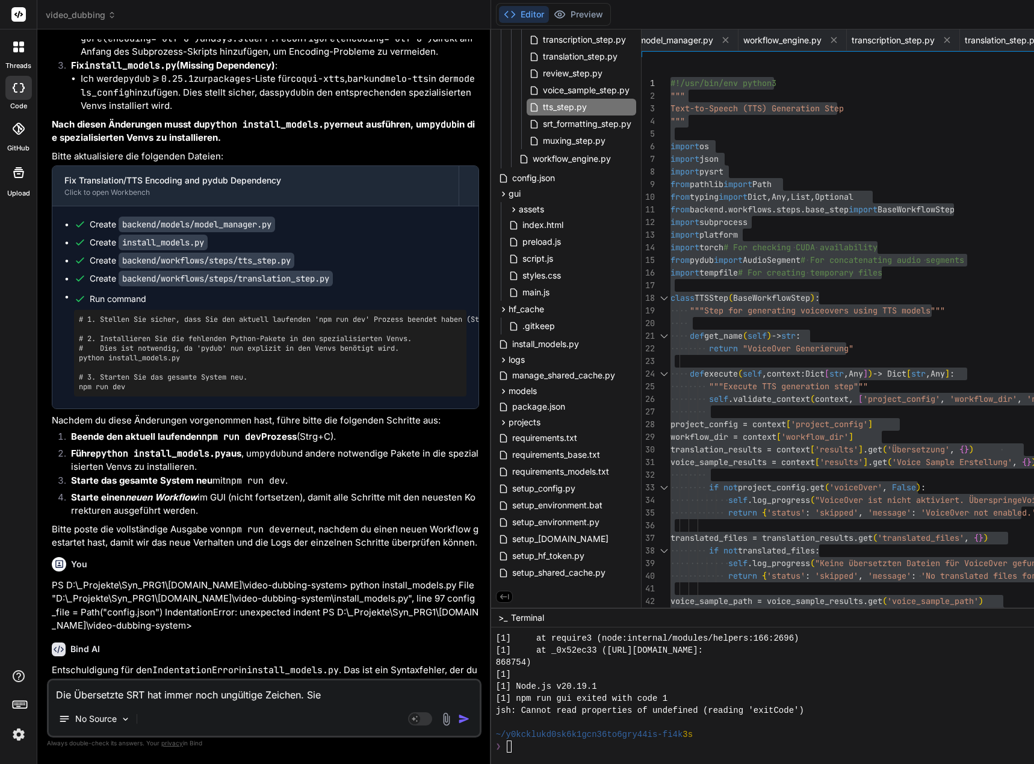
type textarea "x"
type textarea "Die Übersetzte SRT hat immer noch ungültige Zeichen. Sieht"
type textarea "x"
type textarea "Die Übersetzte SRT hat immer noch ungültige Zeichen. Sieht"
type textarea "x"
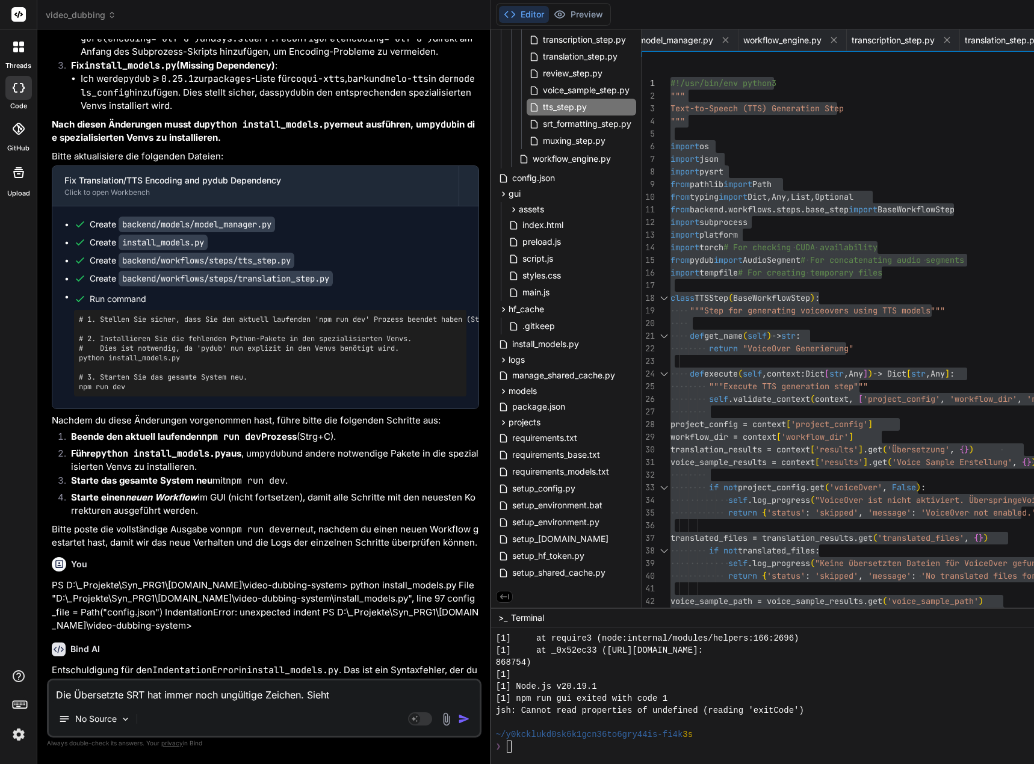
type textarea "Die Übersetzte SRT hat immer noch ungültige Zeichen. Sieht d"
type textarea "x"
type textarea "Die Übersetzte SRT hat immer noch ungültige Zeichen. Sieht di"
type textarea "x"
type textarea "Die Übersetzte SRT hat immer noch ungültige Zeichen. Sieht die"
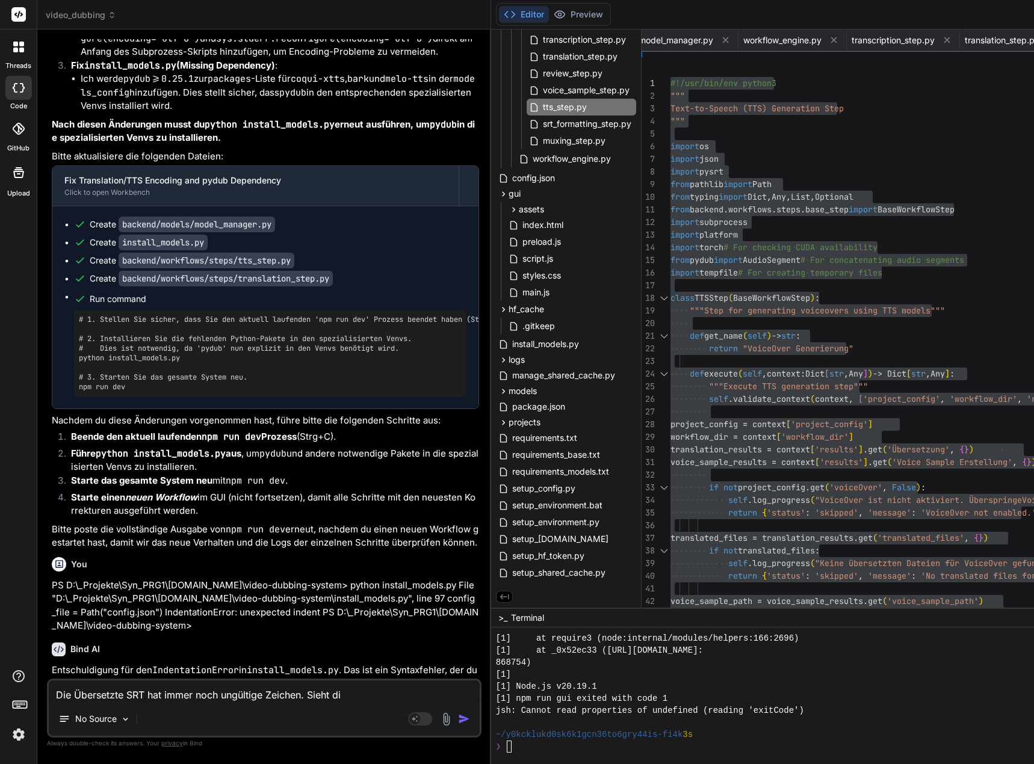
type textarea "x"
type textarea "Die Übersetzte SRT hat immer noch ungültige Zeichen. Sieht di"
type textarea "x"
type textarea "Die Übersetzte SRT hat immer noch ungültige Zeichen. Sieht d"
type textarea "x"
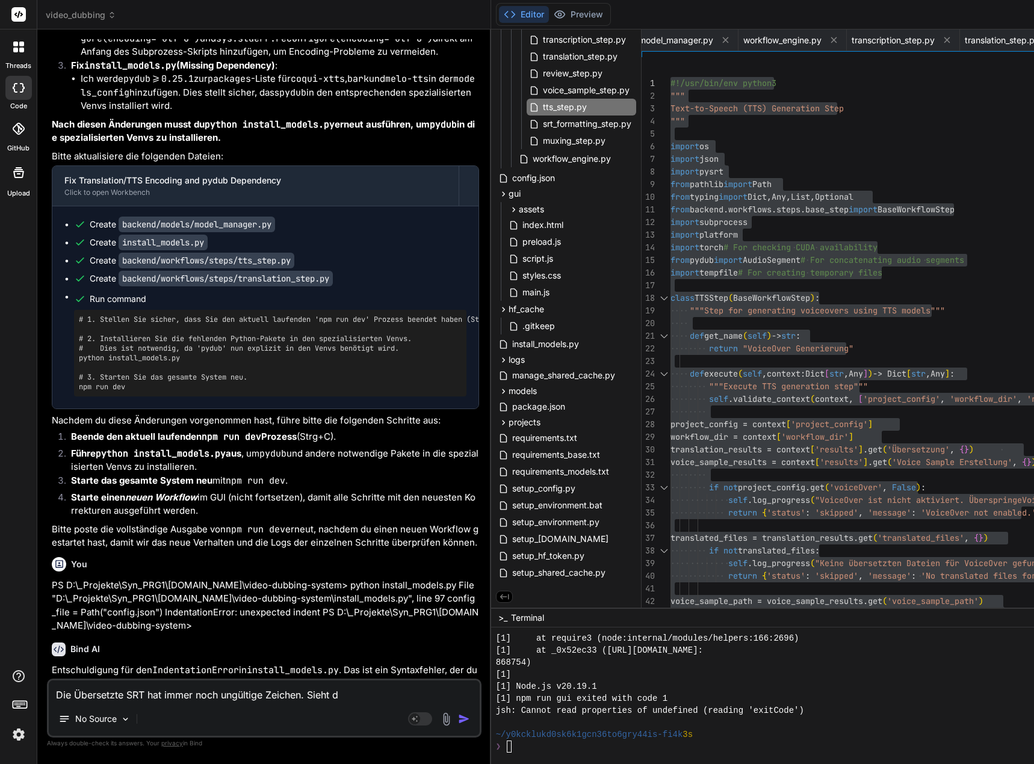
type textarea "Die Übersetzte SRT hat immer noch ungültige Zeichen. Sieht"
type textarea "x"
type textarea "Die Übersetzte SRT hat immer noch ungültige Zeichen. Sieht"
type textarea "x"
type textarea "Die Übersetzte SRT hat immer noch ungültige Zeichen. Sieh"
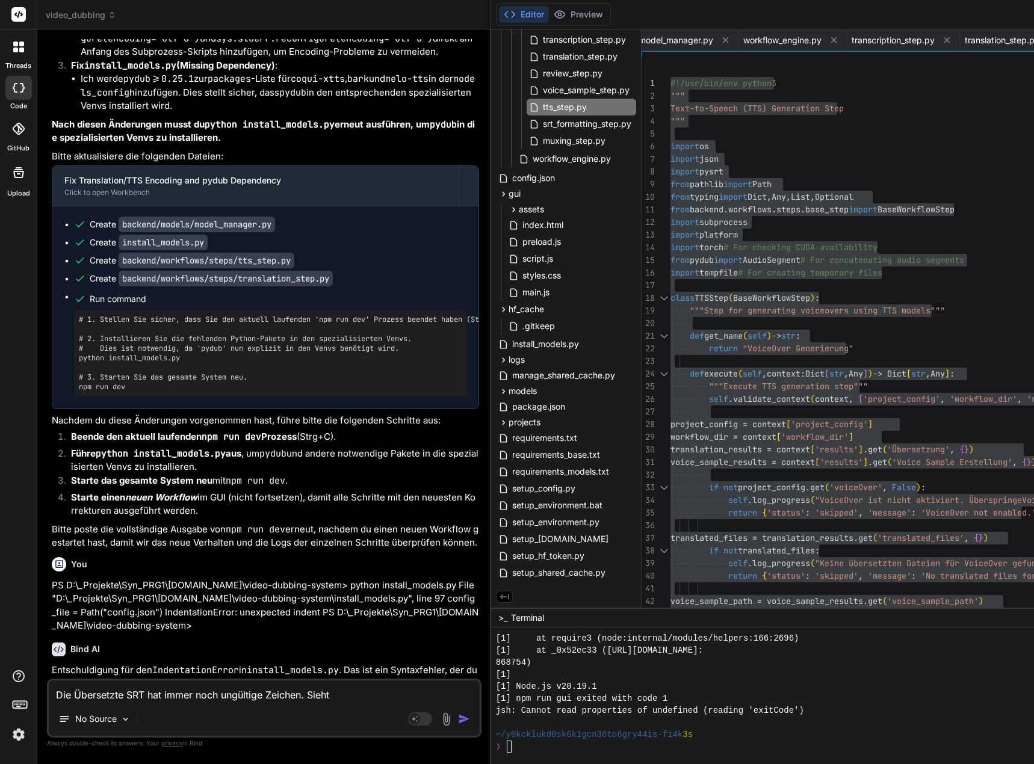
type textarea "x"
type textarea "Die Übersetzte SRT hat immer noch ungültige Zeichen. Sieh"
type textarea "x"
type textarea "Die Übersetzte SRT hat immer noch ungültige Zeichen. Sieh d"
type textarea "x"
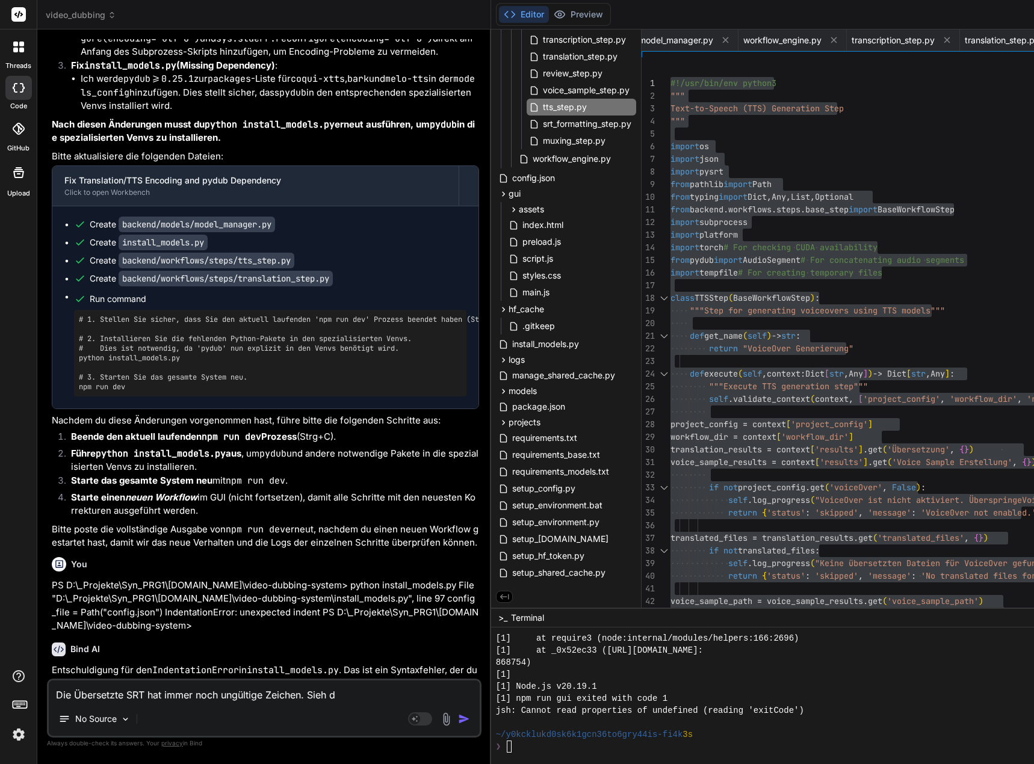
type textarea "Die Übersetzte SRT hat immer noch ungültige Zeichen. Sieh di"
type textarea "x"
type textarea "Die Übersetzte SRT hat immer noch ungültige Zeichen. Sieh die"
type textarea "x"
type textarea "Die Übersetzte SRT hat immer noch ungültige Zeichen. Sieh die"
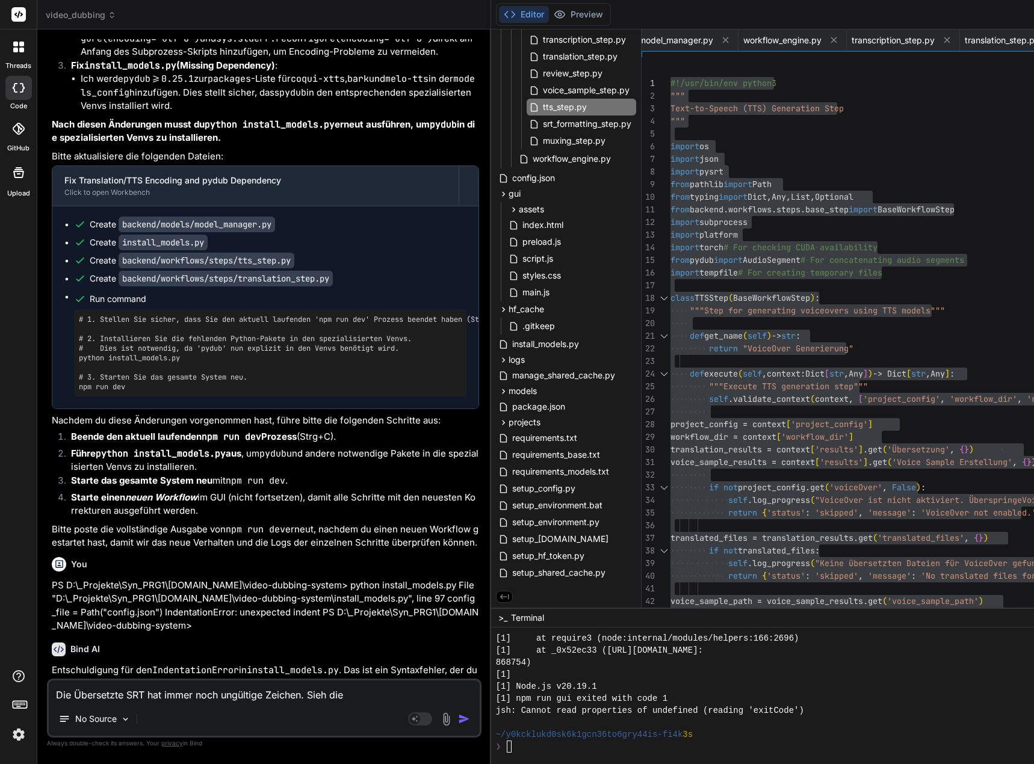
type textarea "x"
type textarea "Die Übersetzte SRT hat immer noch ungültige Zeichen. Sieh die"
type textarea "x"
type textarea "Die Übersetzte SRT hat immer noch ungültige Zeichen. Sieh di"
type textarea "x"
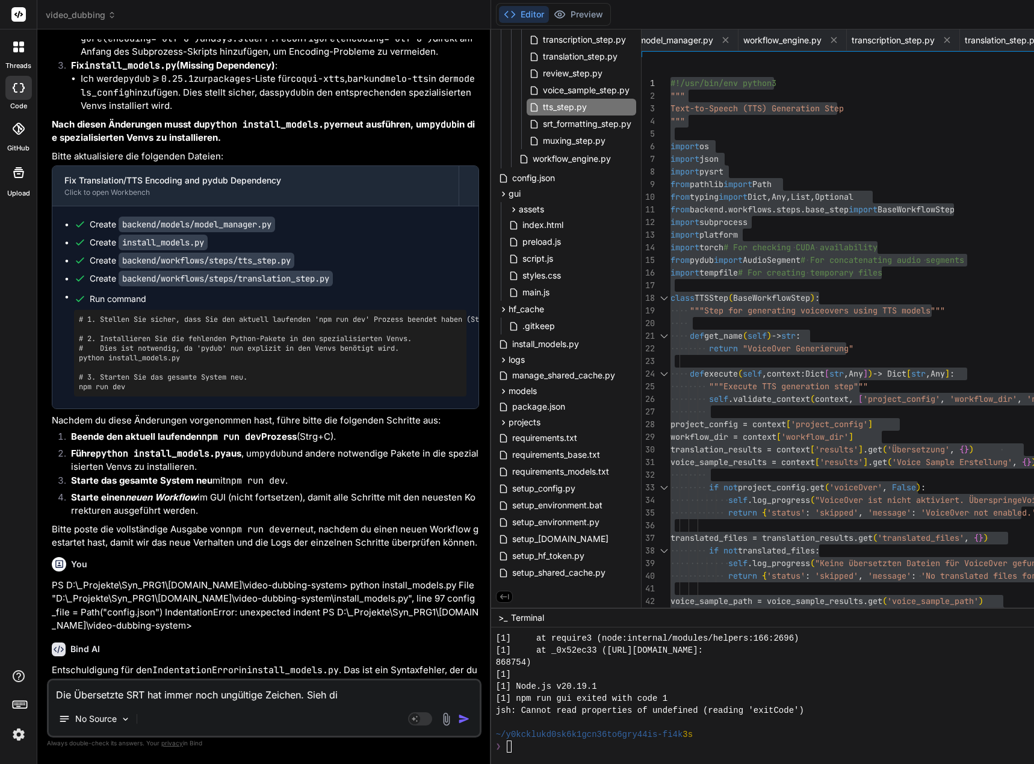
type textarea "Die Übersetzte SRT hat immer noch ungültige Zeichen. Sieh dir"
type textarea "x"
type textarea "Die Übersetzte SRT hat immer noch ungültige Zeichen. Sieh dir"
type textarea "x"
type textarea "Die Übersetzte SRT hat immer noch ungültige Zeichen. Sieh dir i"
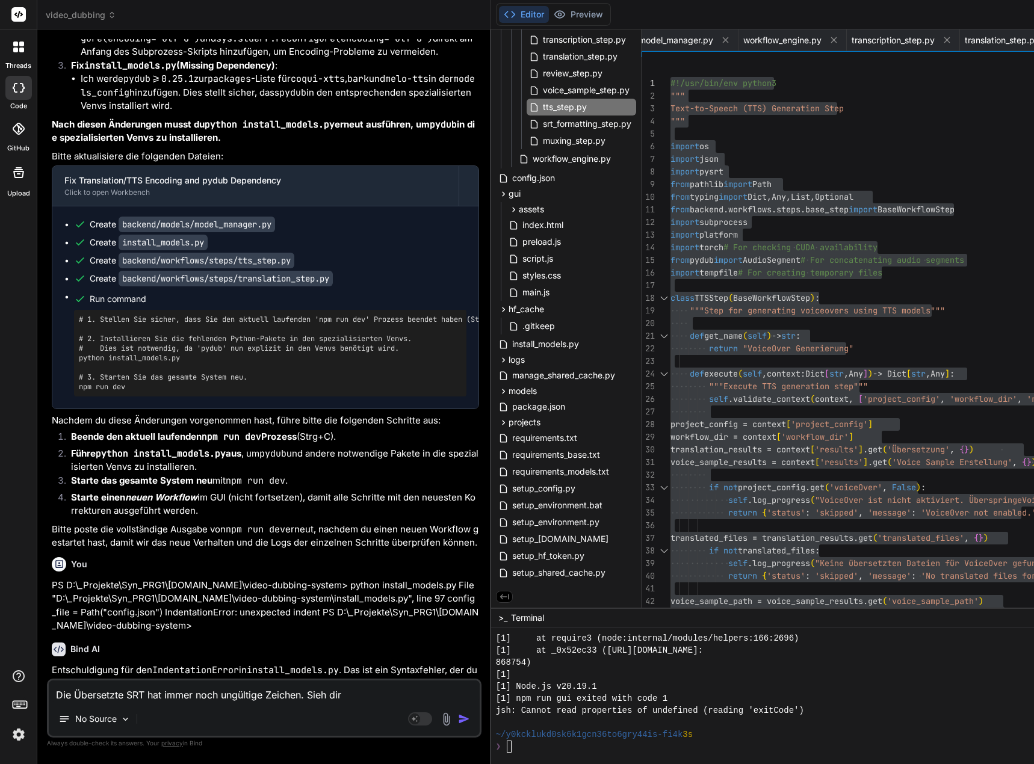
type textarea "x"
type textarea "Die Übersetzte SRT hat immer noch ungültige Zeichen. Sieh dir im"
type textarea "x"
type textarea "Die Übersetzte SRT hat immer noch ungültige Zeichen. Sieh dir im"
type textarea "x"
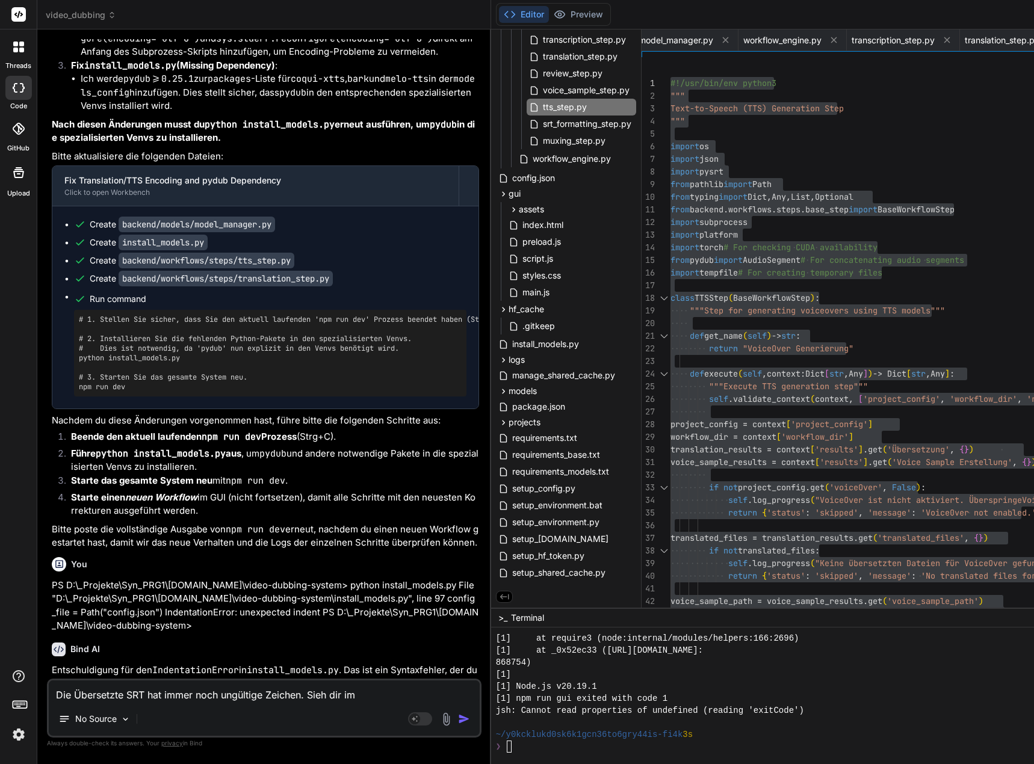
type textarea "Die Übersetzte SRT hat immer noch ungültige Zeichen. Sieh dir im P"
type textarea "x"
type textarea "Die Übersetzte SRT hat immer noch ungültige Zeichen. Sieh dir im Pr"
type textarea "x"
type textarea "Die Übersetzte SRT hat immer noch ungültige Zeichen. Sieh dir im Pro"
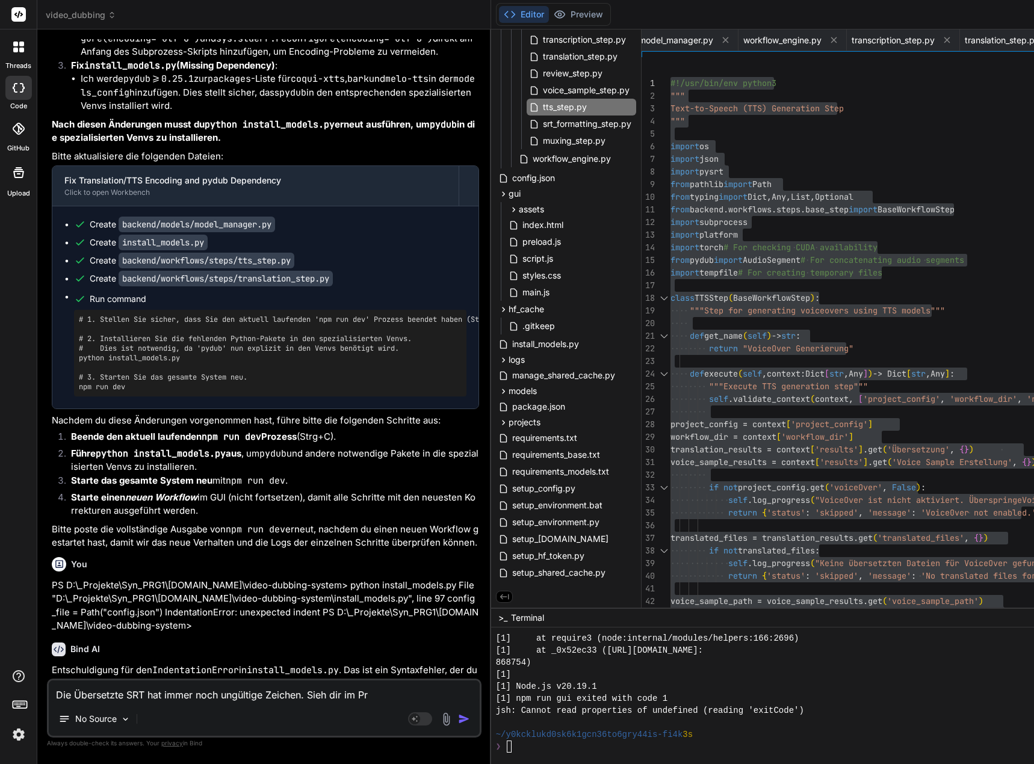
type textarea "x"
type textarea "Die Übersetzte SRT hat immer noch ungültige Zeichen. Sieh dir im Prot"
type textarea "x"
type textarea "Die Übersetzte SRT hat immer noch ungültige Zeichen. Sieh dir im Proto"
type textarea "x"
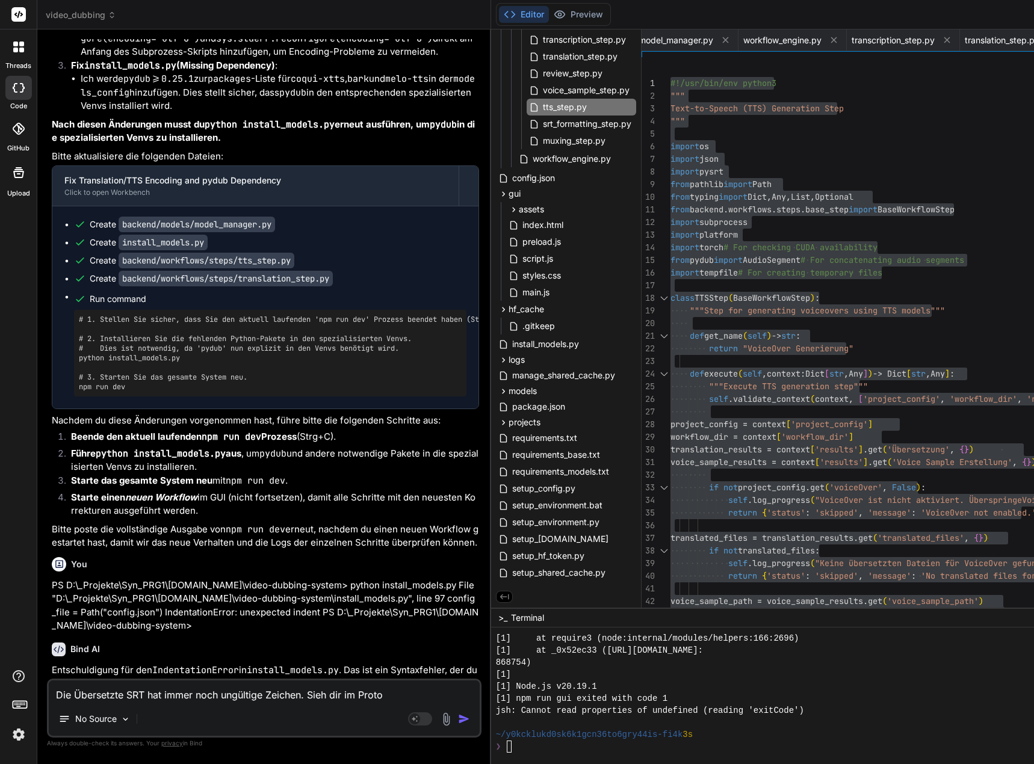
type textarea "Die Übersetzte SRT hat immer noch ungültige Zeichen. Sieh dir im Protok"
type textarea "x"
type textarea "Die Übersetzte SRT hat immer noch ungültige Zeichen. Sieh dir im Protoko"
click at [404, 690] on textarea "Die Übersetzte SRT hat immer noch ungültige Zeichen. Sieh dir im Protokoll unte…" at bounding box center [264, 684] width 431 height 36
paste textarea "\ufe0f\ufe0f\ufe0f\ufe0f\ufe0f\ufe0f\ufe0f\ufe0f\ufe0f\ufe0f\ufe0f\ufe0f\ufe0f\…"
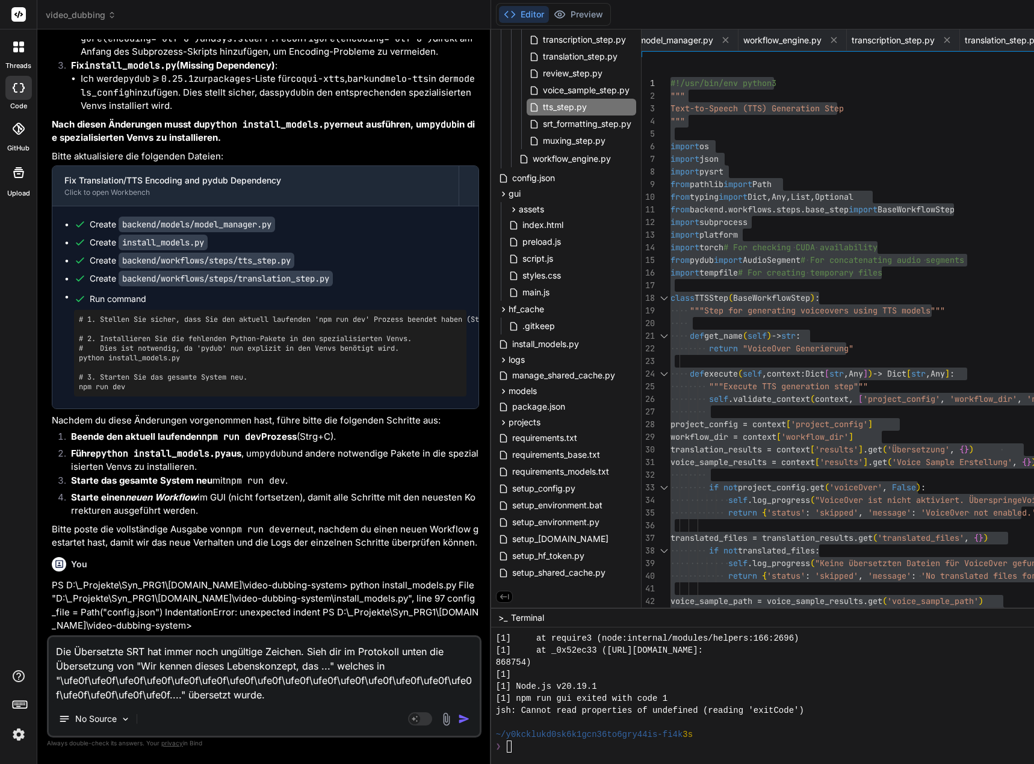
click at [264, 697] on textarea "Die Übersetzte SRT hat immer noch ungültige Zeichen. Sieh dir im Protokoll unte…" at bounding box center [264, 669] width 431 height 65
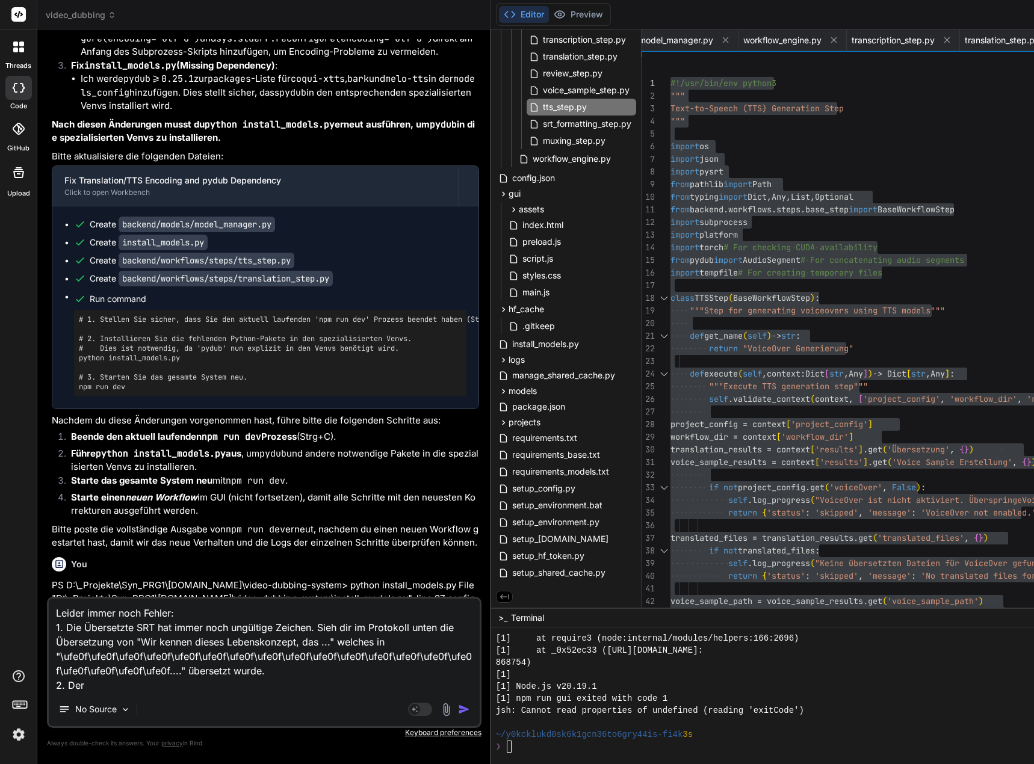
click at [120, 681] on textarea "Leider immer noch Fehler: 1. Die Übersetzte SRT hat immer noch ungültige Zeiche…" at bounding box center [264, 646] width 431 height 94
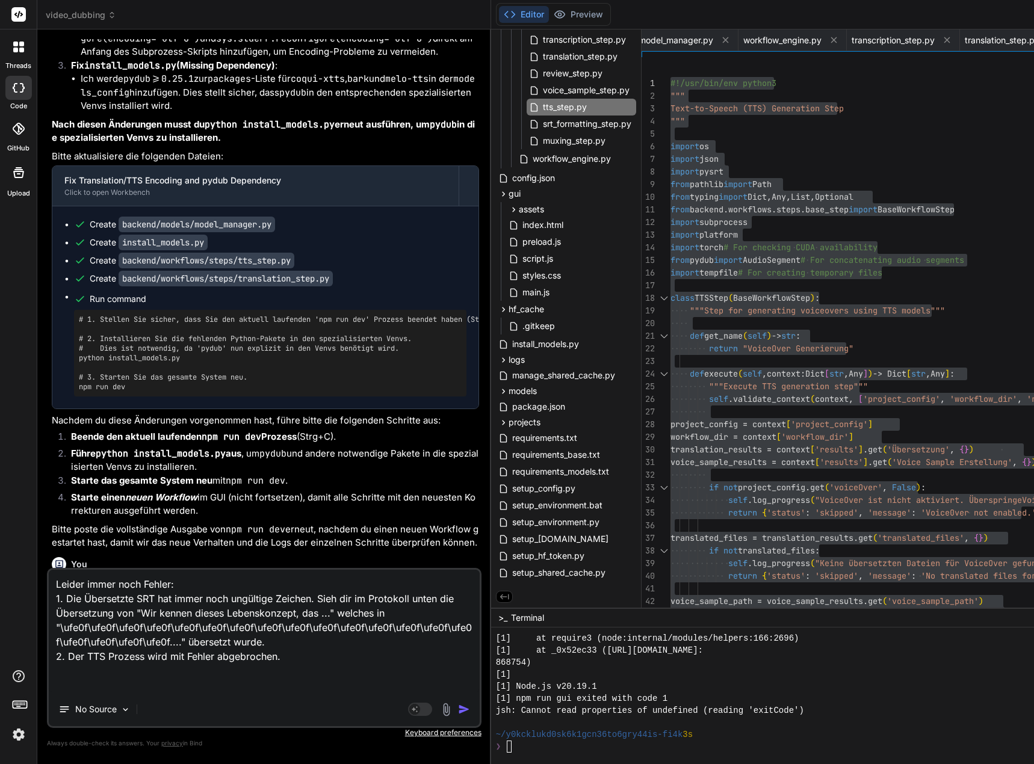
paste textarea "[8] 2669-30-03 82:98:12,411 - loremip.dolorsita.consecte_adipis - ELIT - Seddoe…"
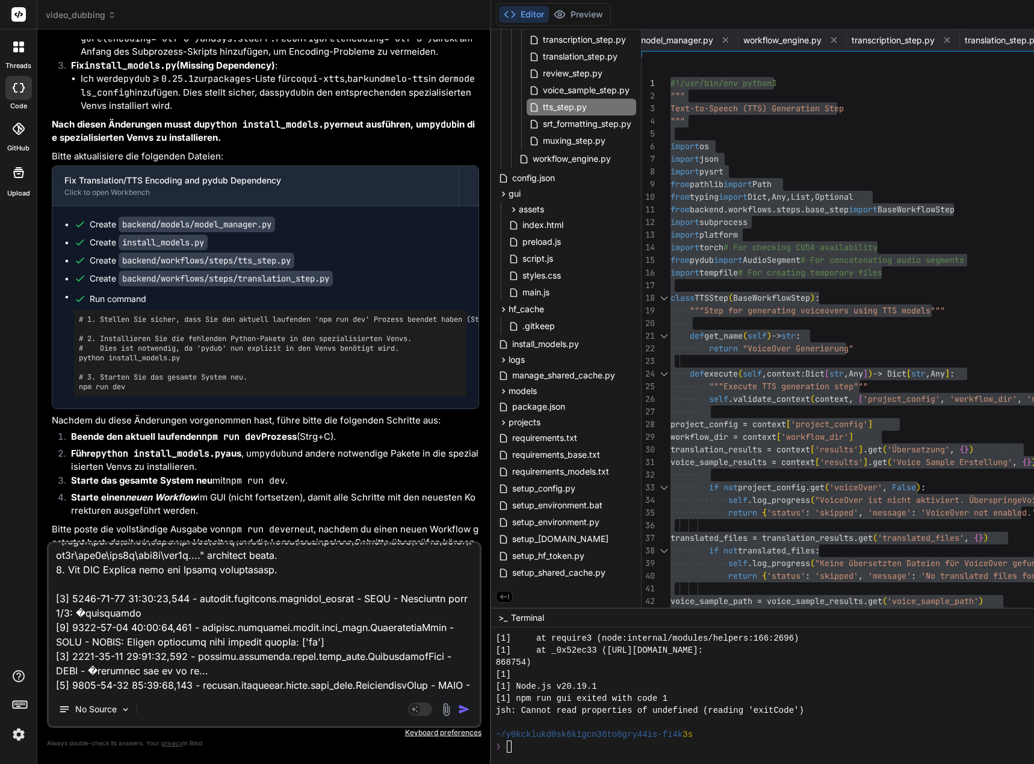
scroll to position [0, 0]
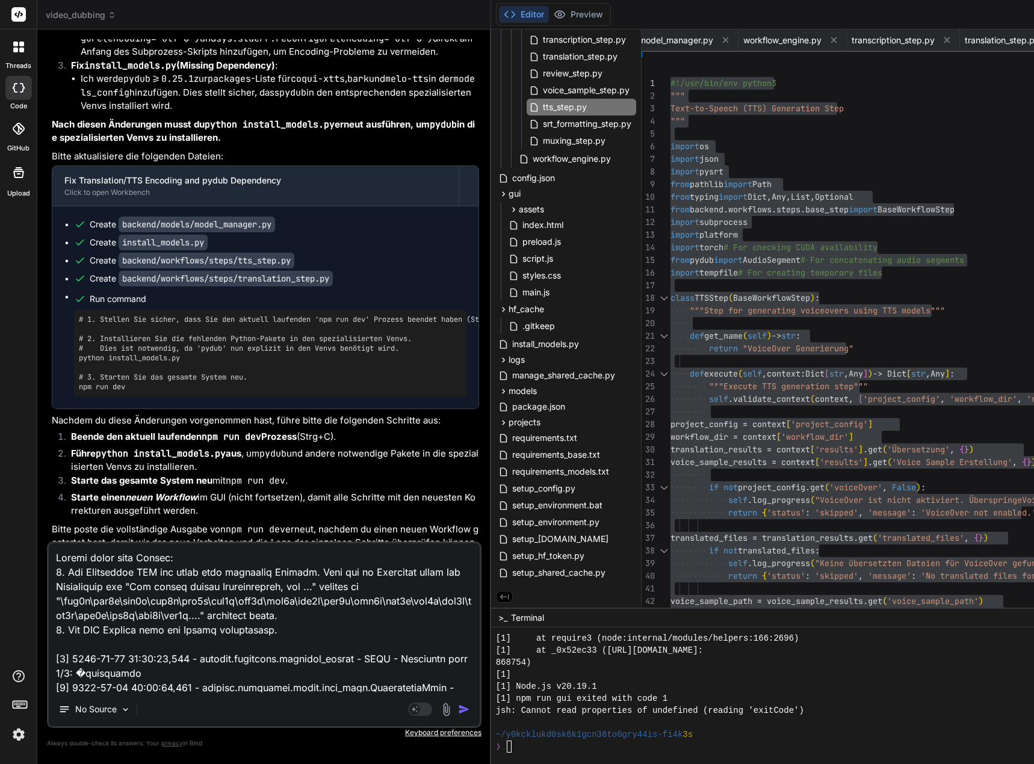
click at [294, 630] on textarea at bounding box center [264, 618] width 431 height 149
paste textarea "[0] [DATE] 09:47:41,669 - backend.workflows.workflow_engine - ERROR - Step Voic…"
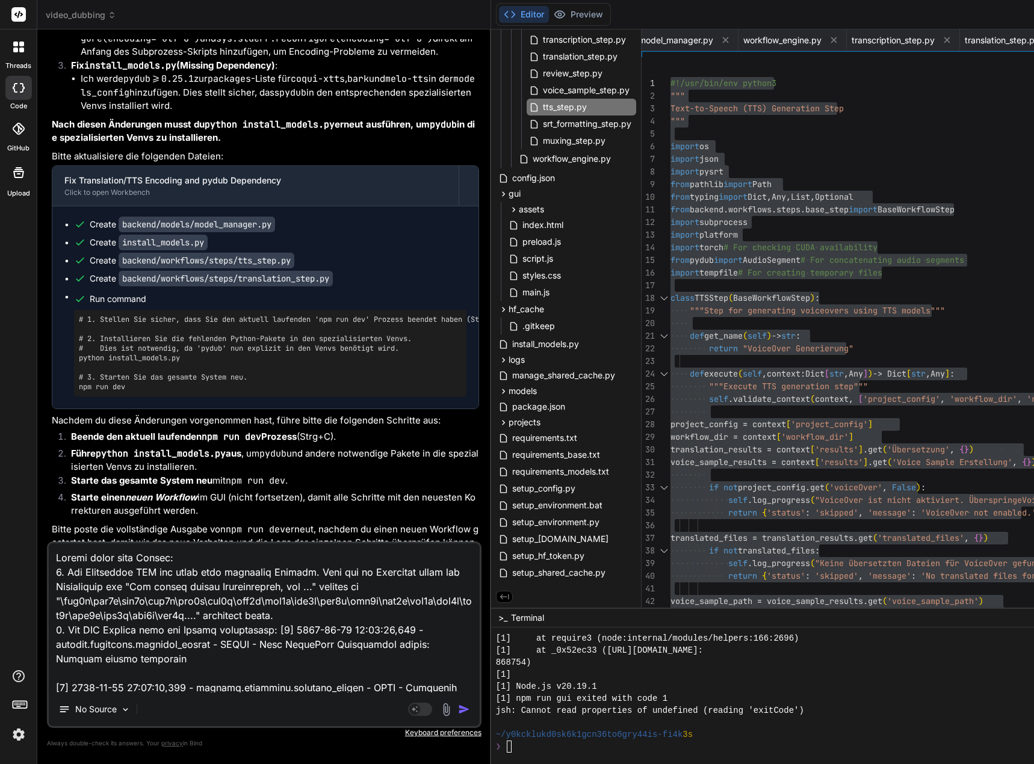
click at [470, 708] on img "button" at bounding box center [464, 710] width 12 height 12
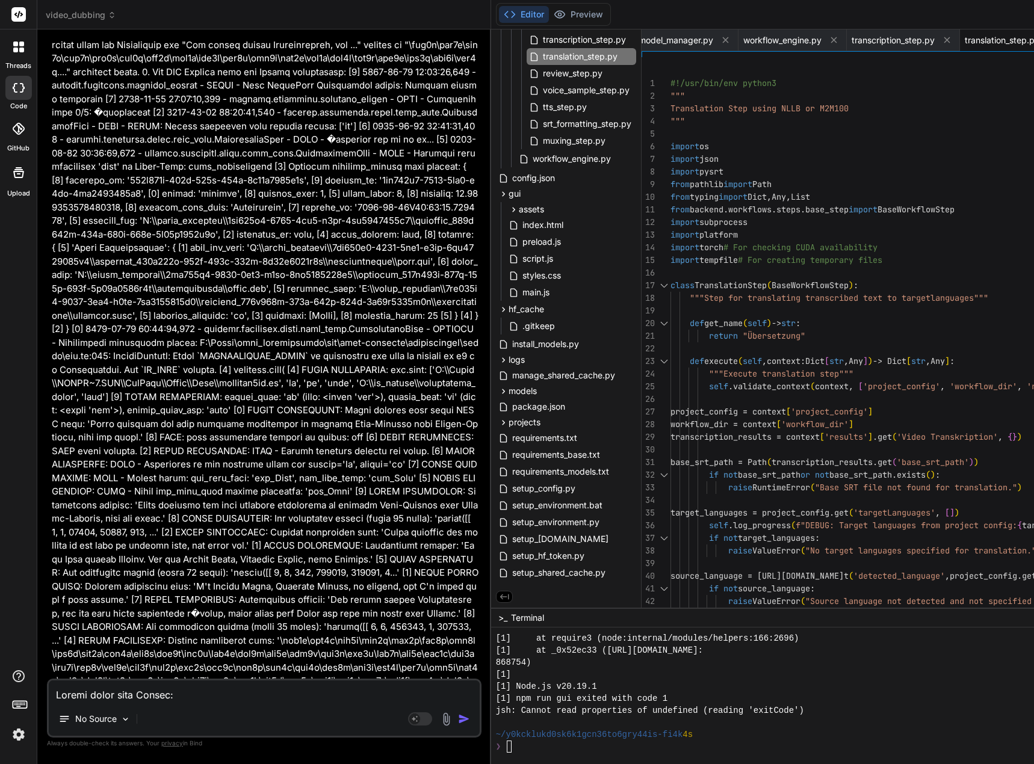
scroll to position [147364, 0]
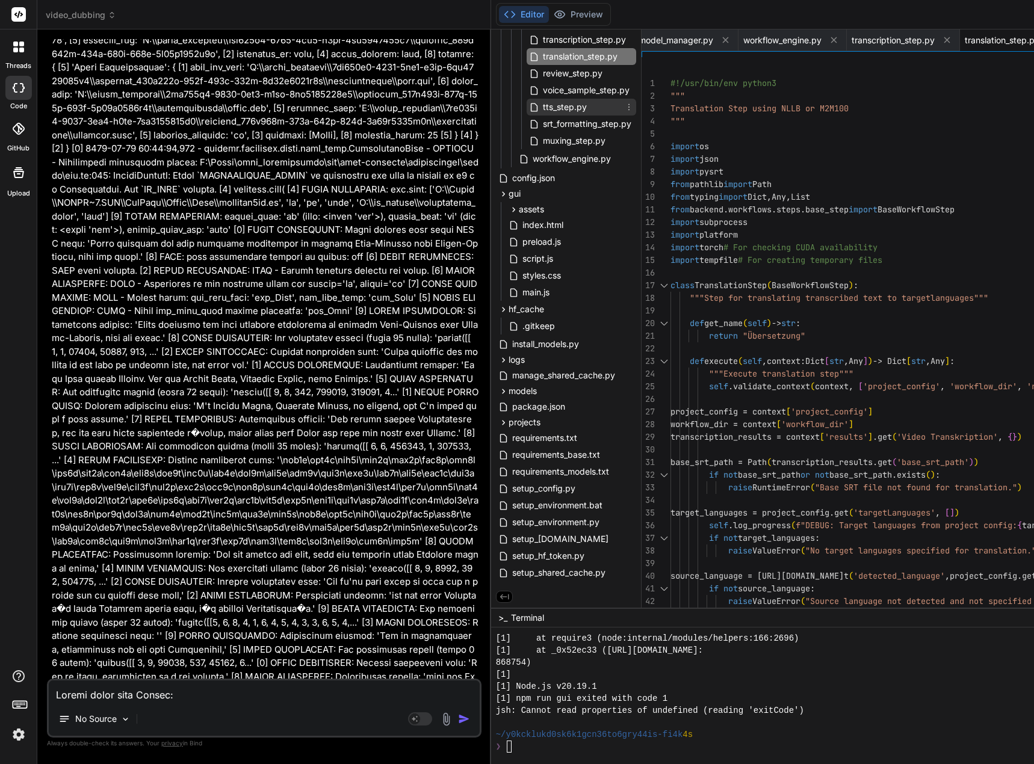
click at [585, 109] on span "tts_step.py" at bounding box center [565, 107] width 46 height 14
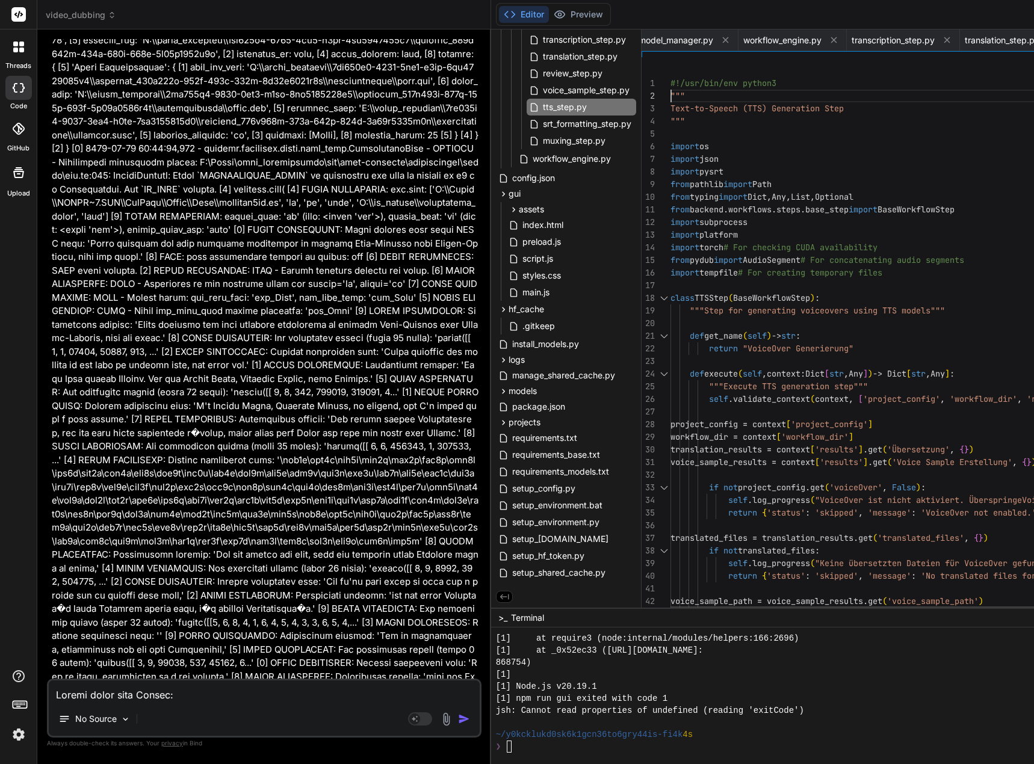
scroll to position [12, 0]
drag, startPoint x: 681, startPoint y: 84, endPoint x: 698, endPoint y: 83, distance: 16.3
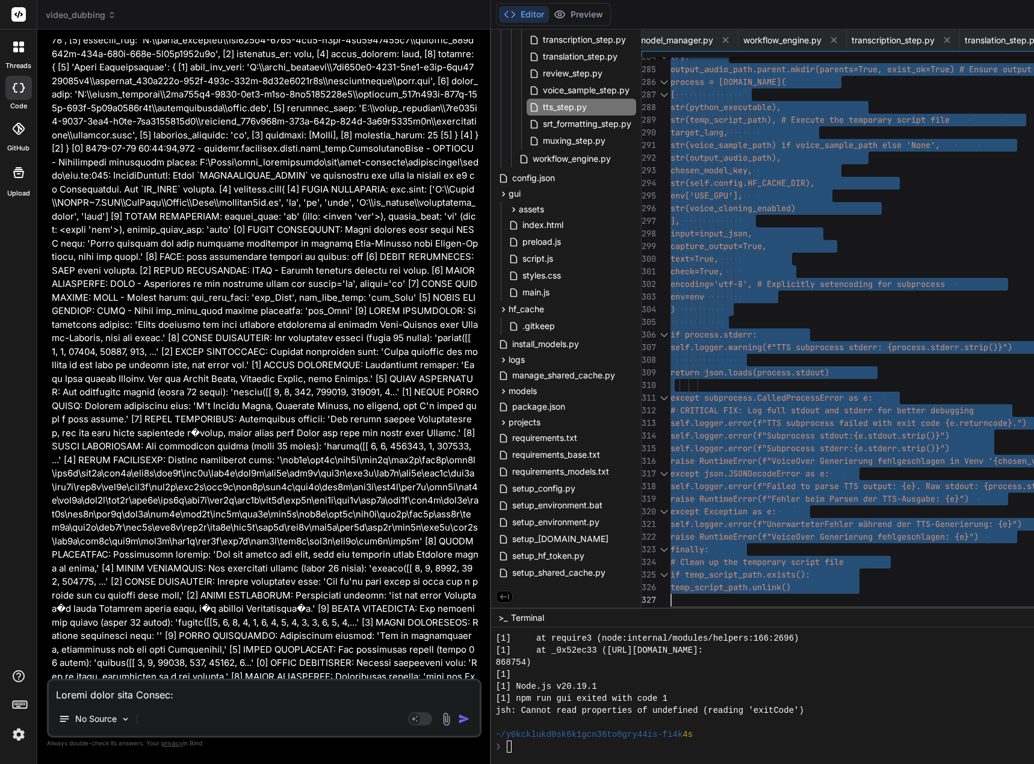
drag, startPoint x: 680, startPoint y: 81, endPoint x: 699, endPoint y: 666, distance: 584.8
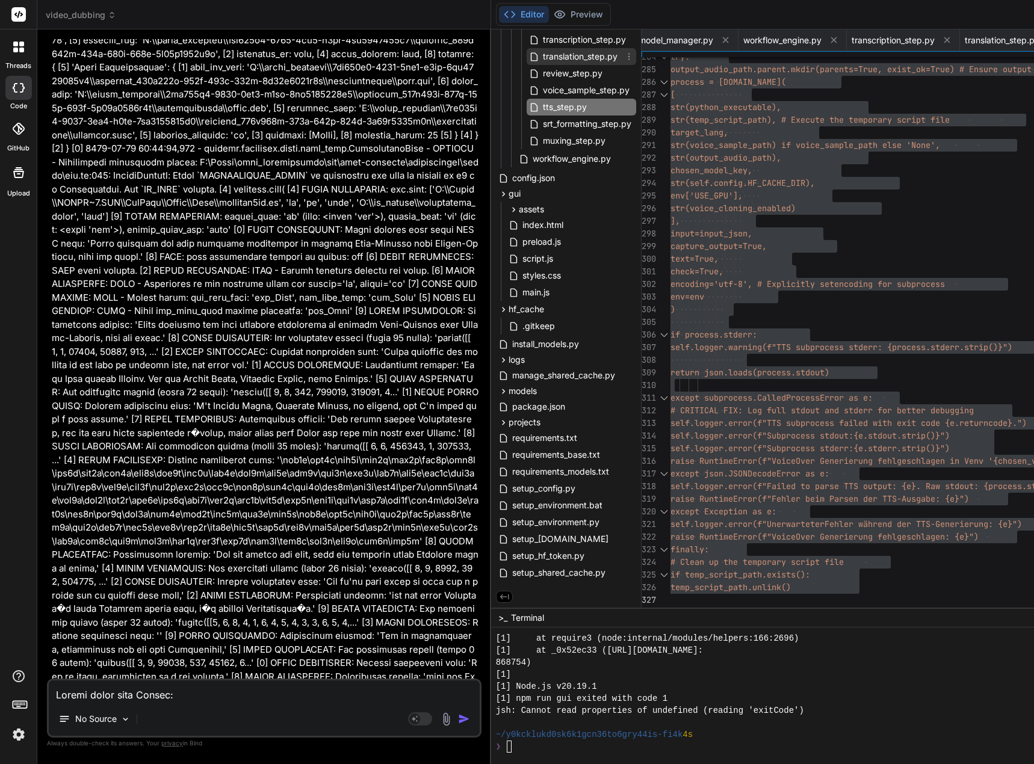
click at [592, 58] on span "translation_step.py" at bounding box center [580, 56] width 77 height 14
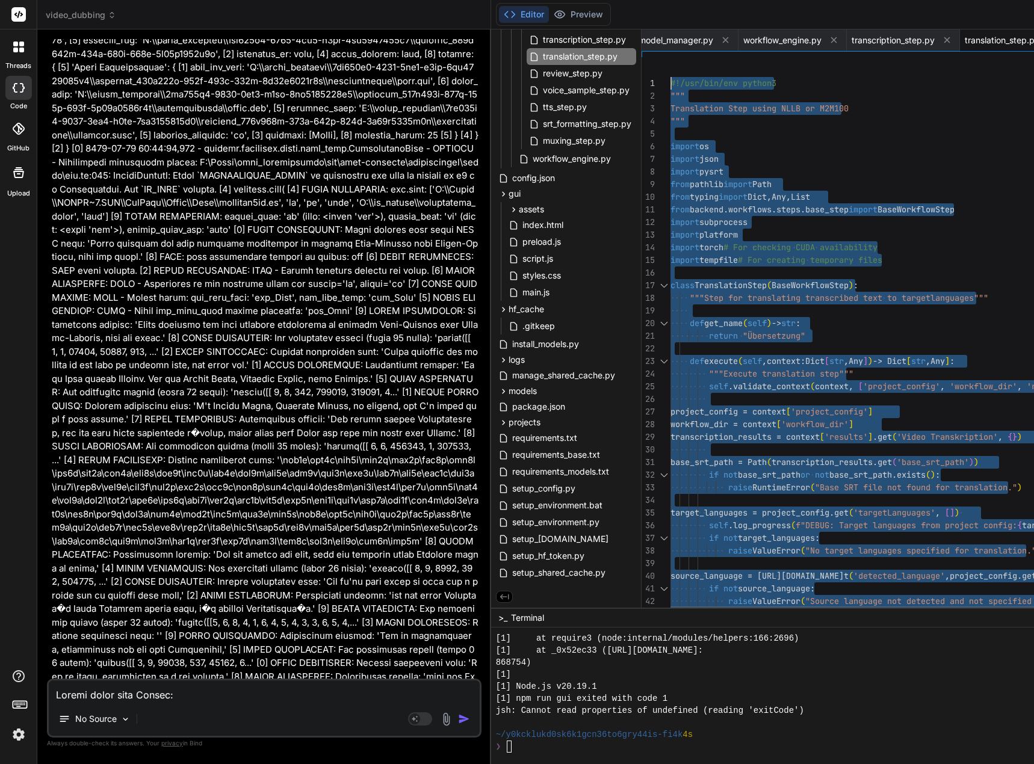
drag, startPoint x: 684, startPoint y: 601, endPoint x: 669, endPoint y: -73, distance: 673.8
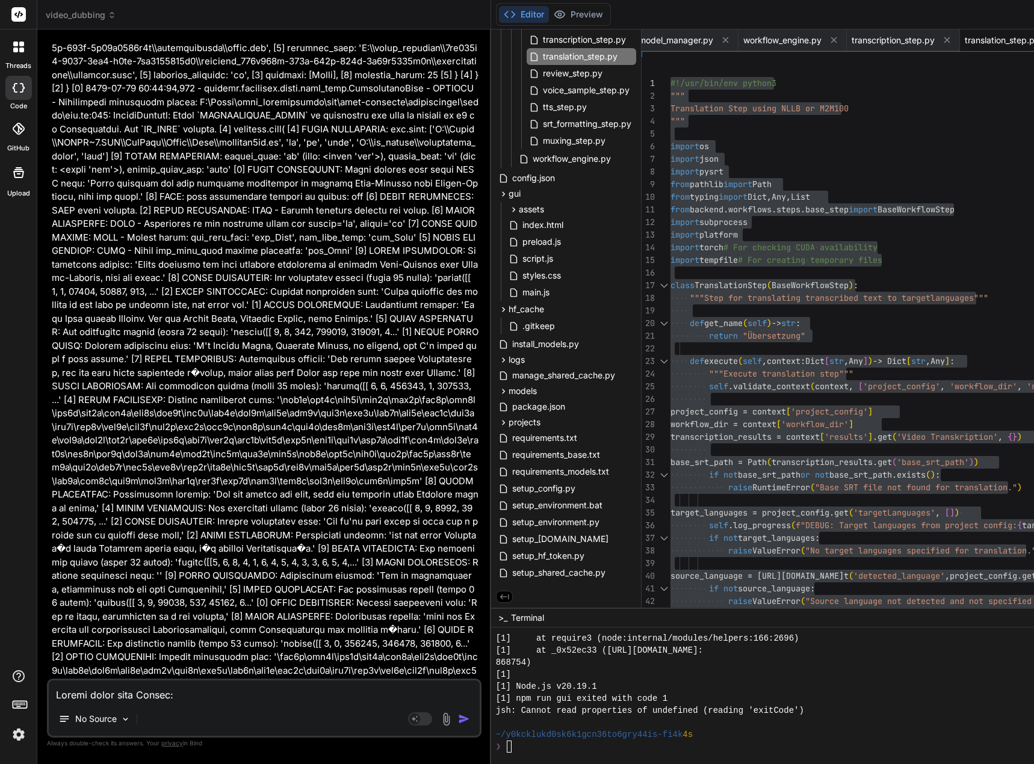
scroll to position [147426, 0]
click at [192, 698] on textarea at bounding box center [264, 692] width 431 height 22
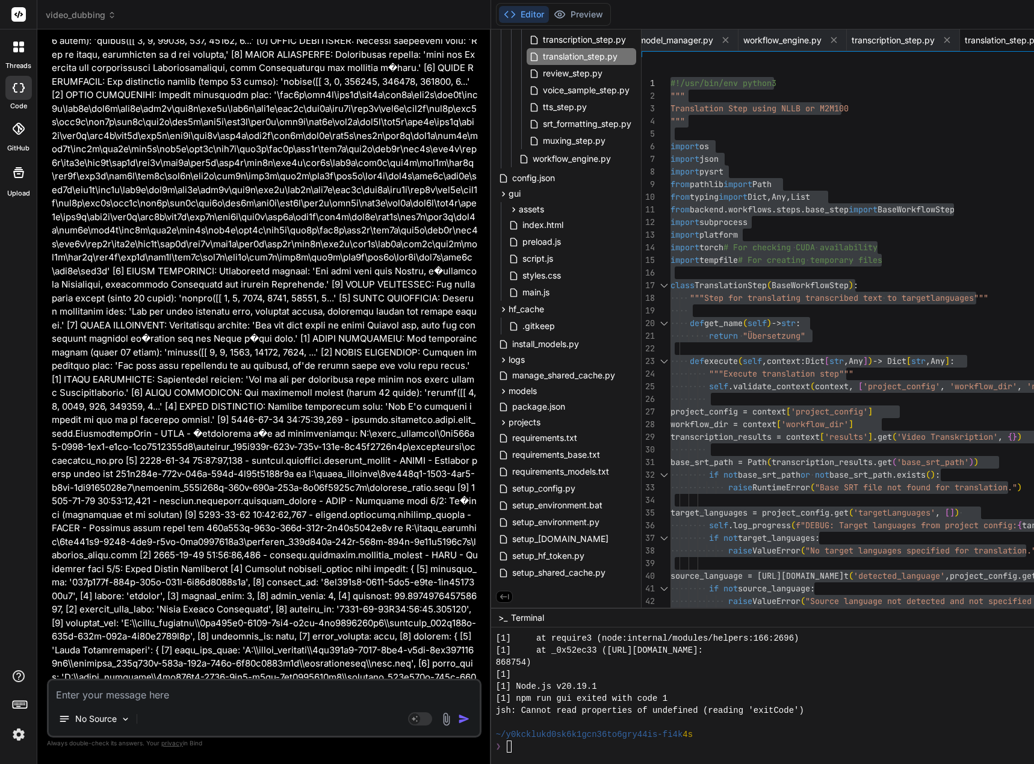
scroll to position [148020, 0]
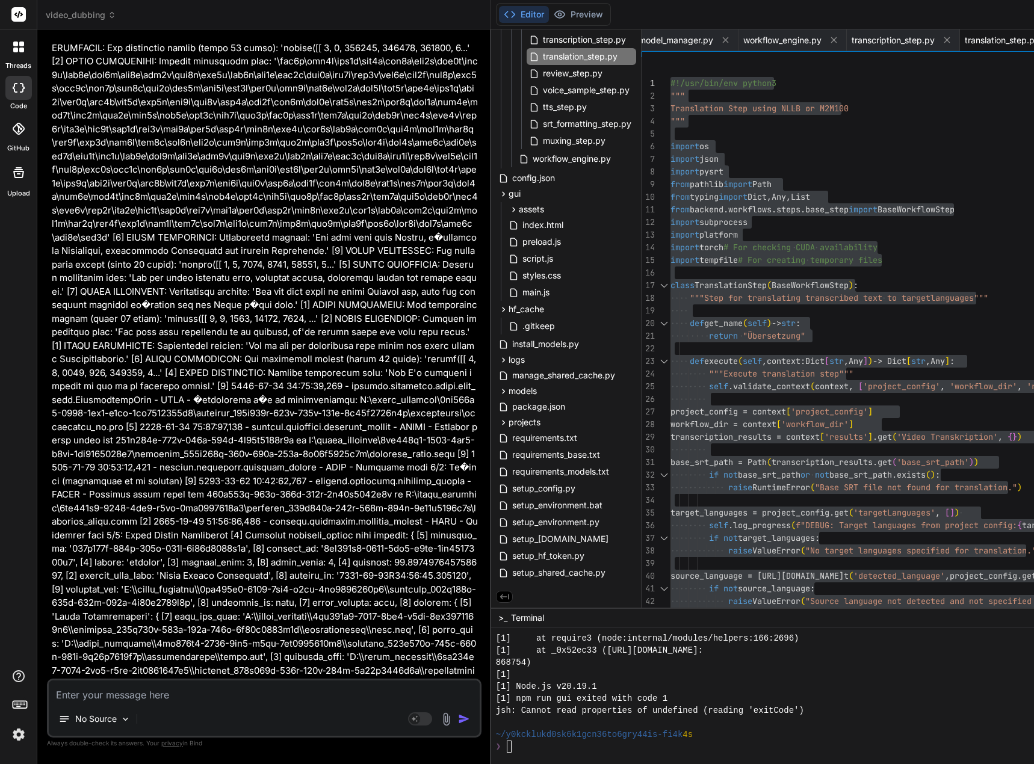
click at [206, 695] on textarea at bounding box center [264, 692] width 431 height 22
click at [326, 694] on textarea at bounding box center [264, 692] width 431 height 22
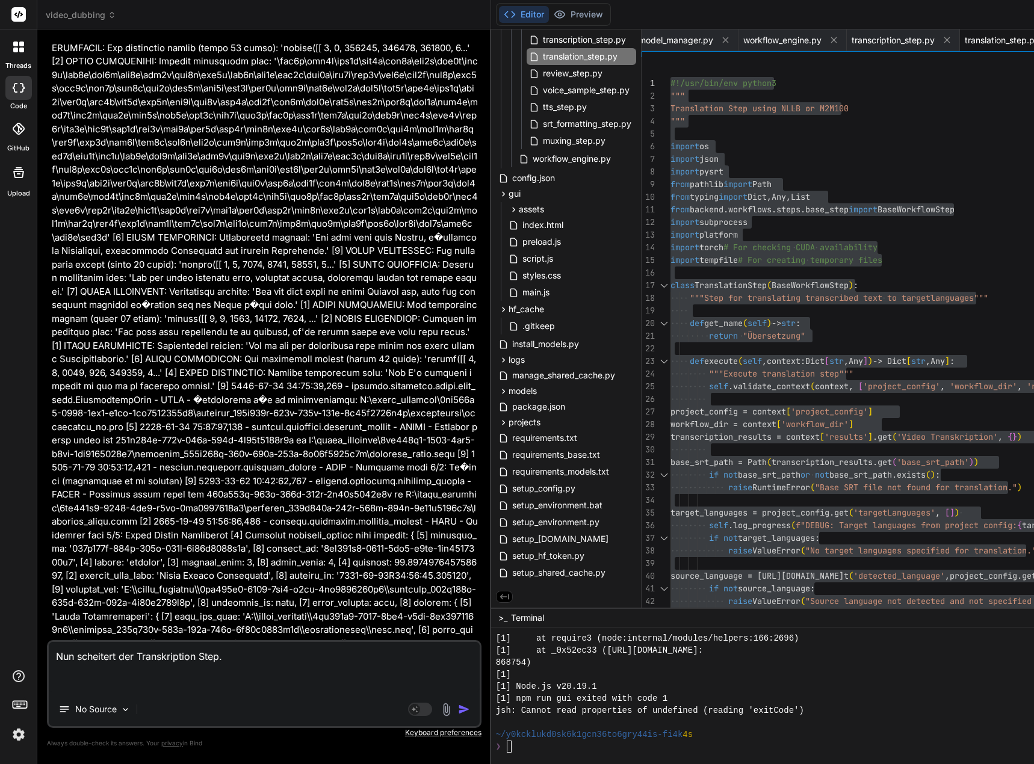
paste textarea "[0] [DATE] 10:20:28,181 - backend.workflows.workflow_engine - INFO - Executing …"
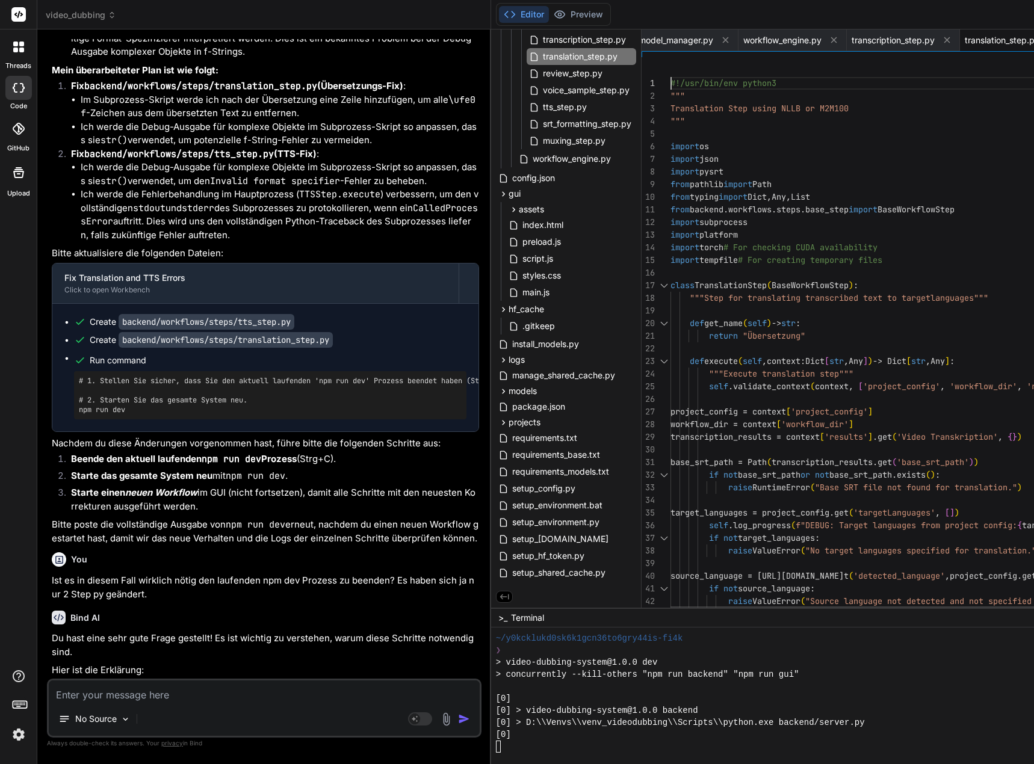
scroll to position [12, 0]
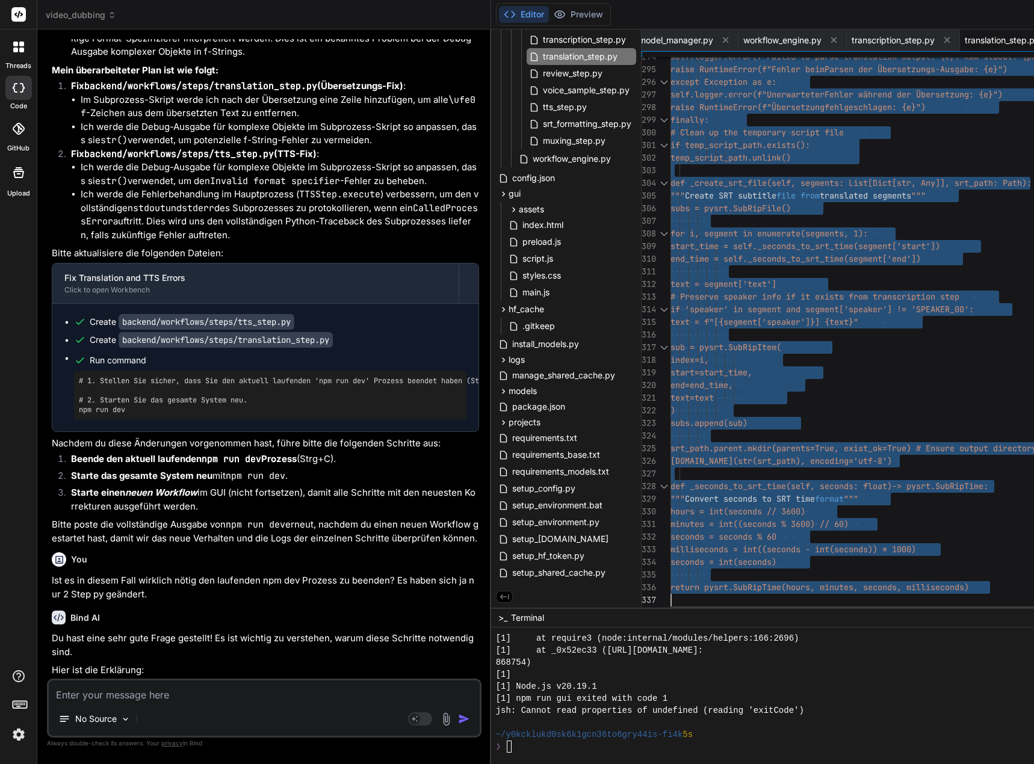
drag, startPoint x: 680, startPoint y: 80, endPoint x: 751, endPoint y: 675, distance: 598.9
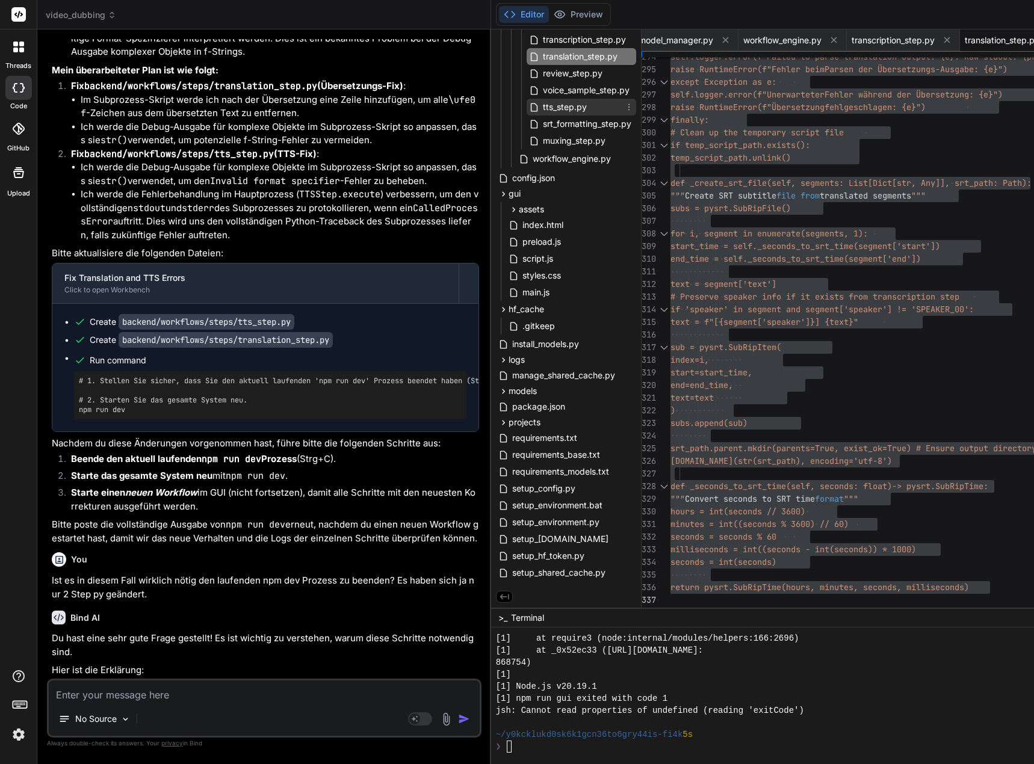
click at [584, 106] on span "tts_step.py" at bounding box center [565, 107] width 46 height 14
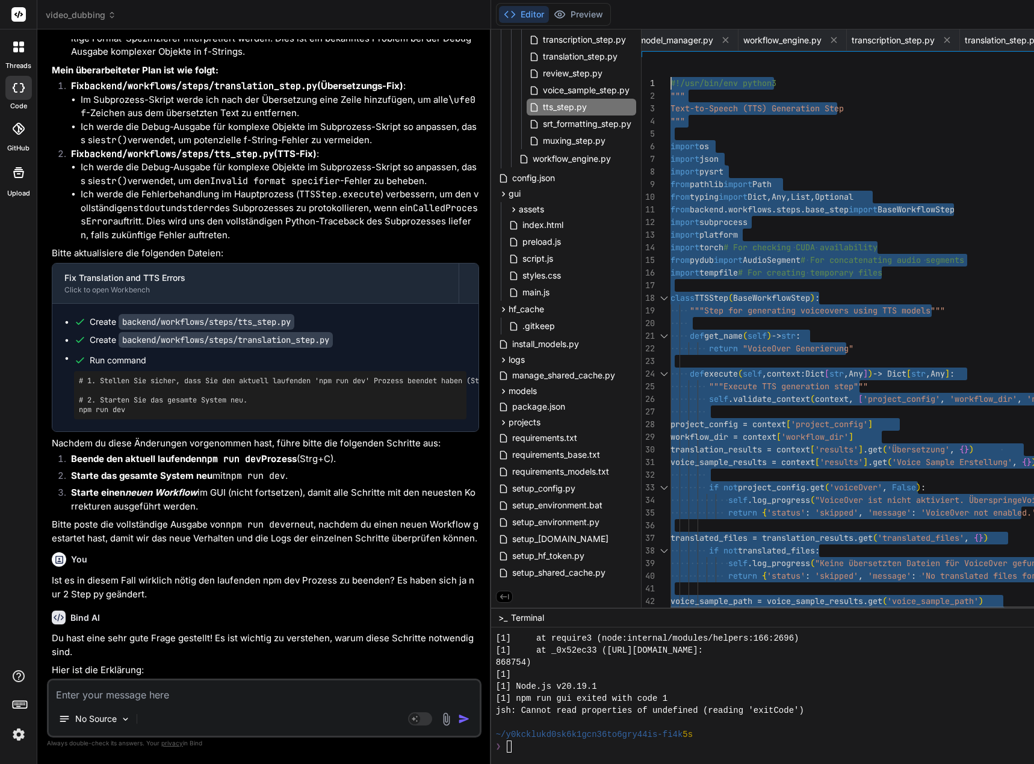
drag, startPoint x: 689, startPoint y: 603, endPoint x: 628, endPoint y: -73, distance: 678.8
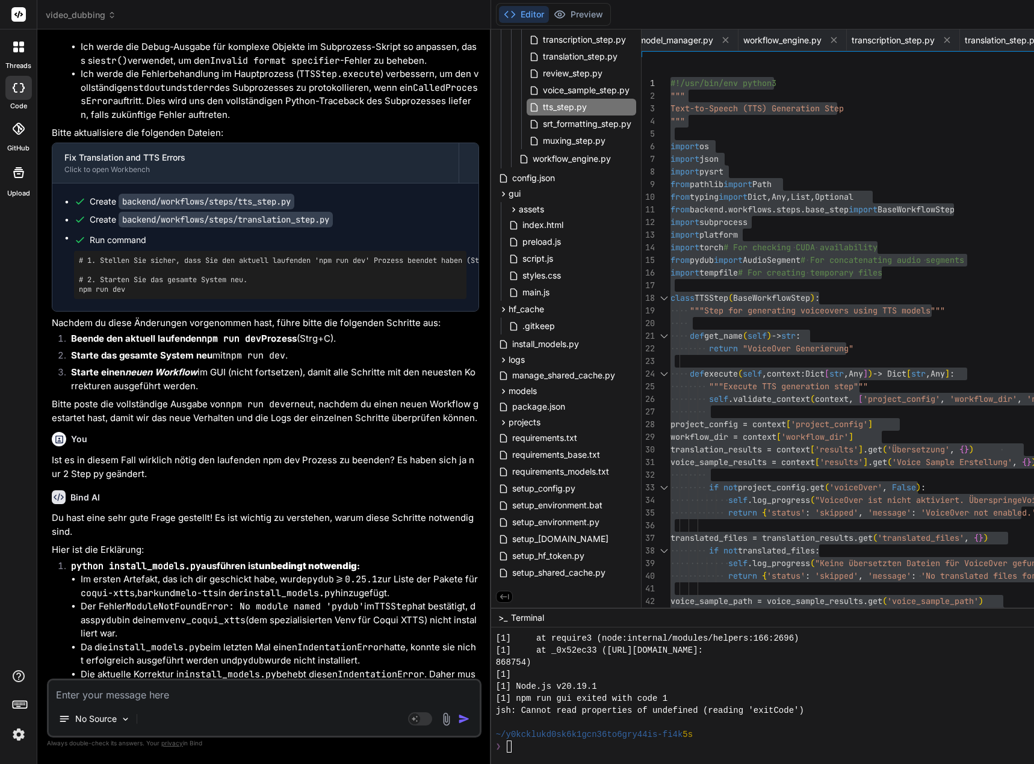
scroll to position [149705, 0]
